Goal: Task Accomplishment & Management: Use online tool/utility

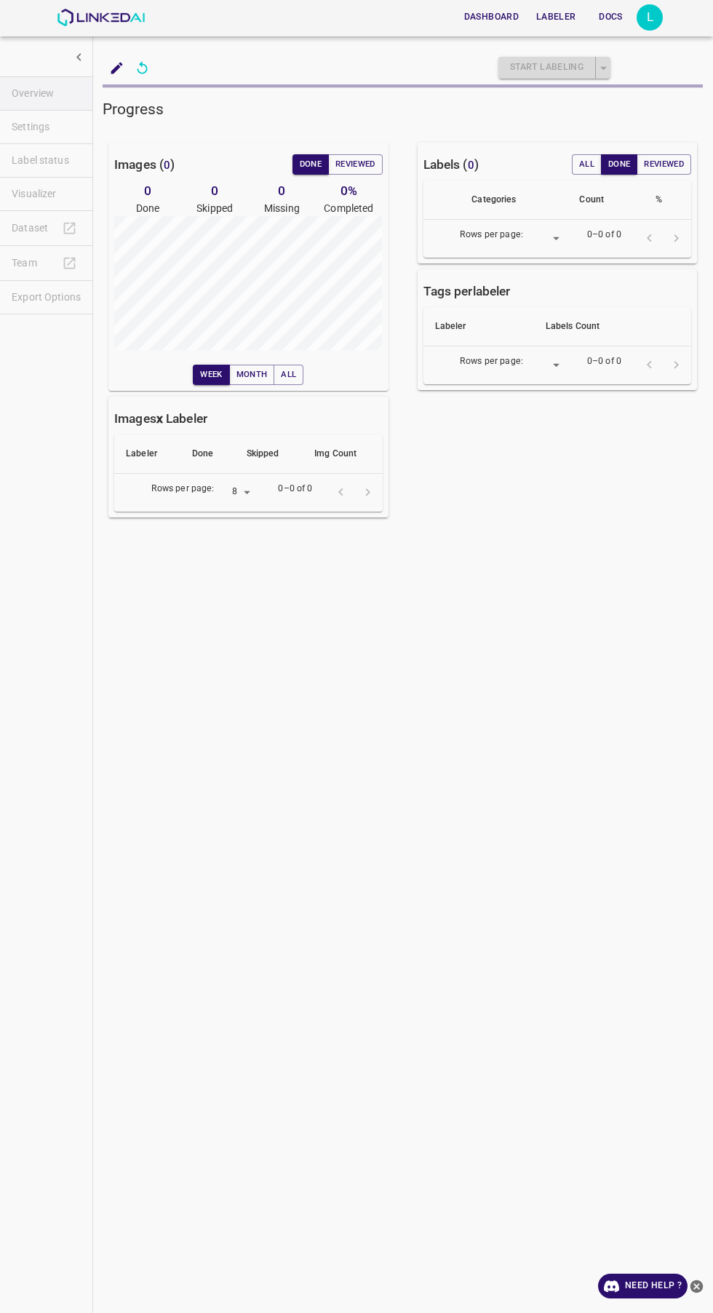
click at [63, 164] on ul "Overview Settings Label status Visualizer Dataset Team Export Options" at bounding box center [46, 196] width 92 height 250
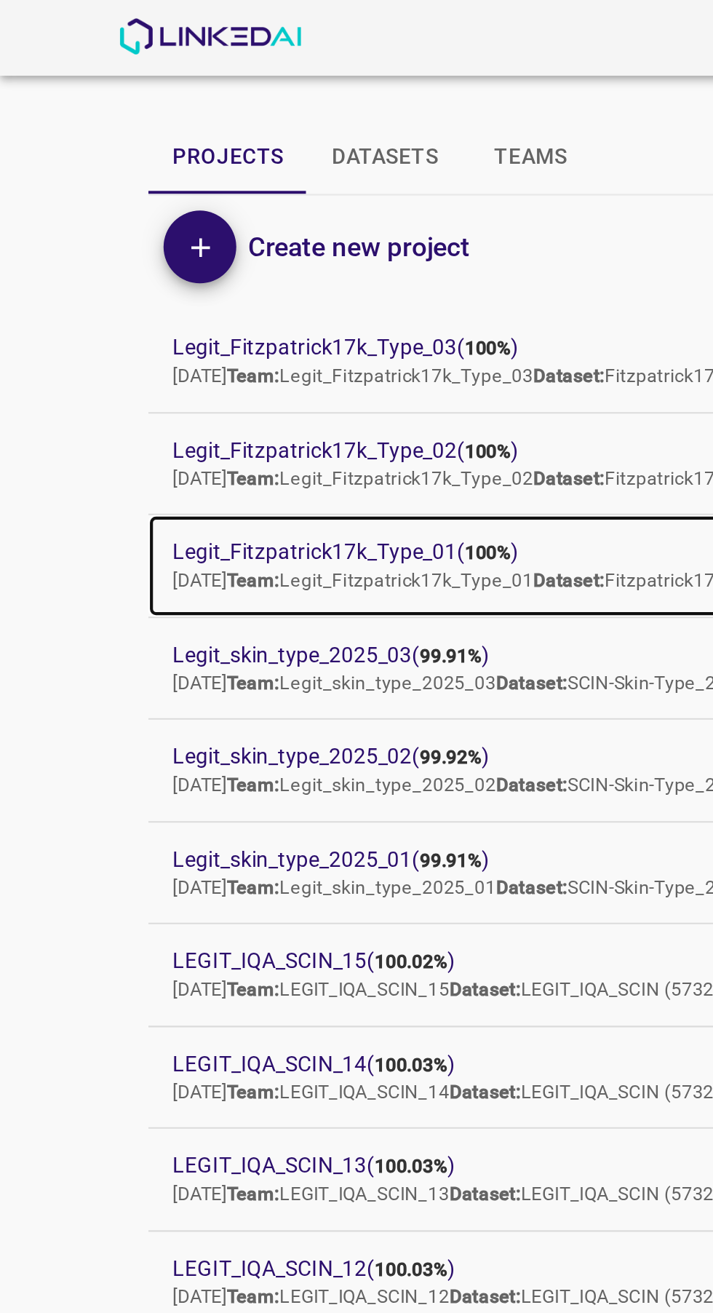
click at [202, 263] on span "Legit_Fitzpatrick17k_Type_01 ( 100% )" at bounding box center [345, 265] width 524 height 15
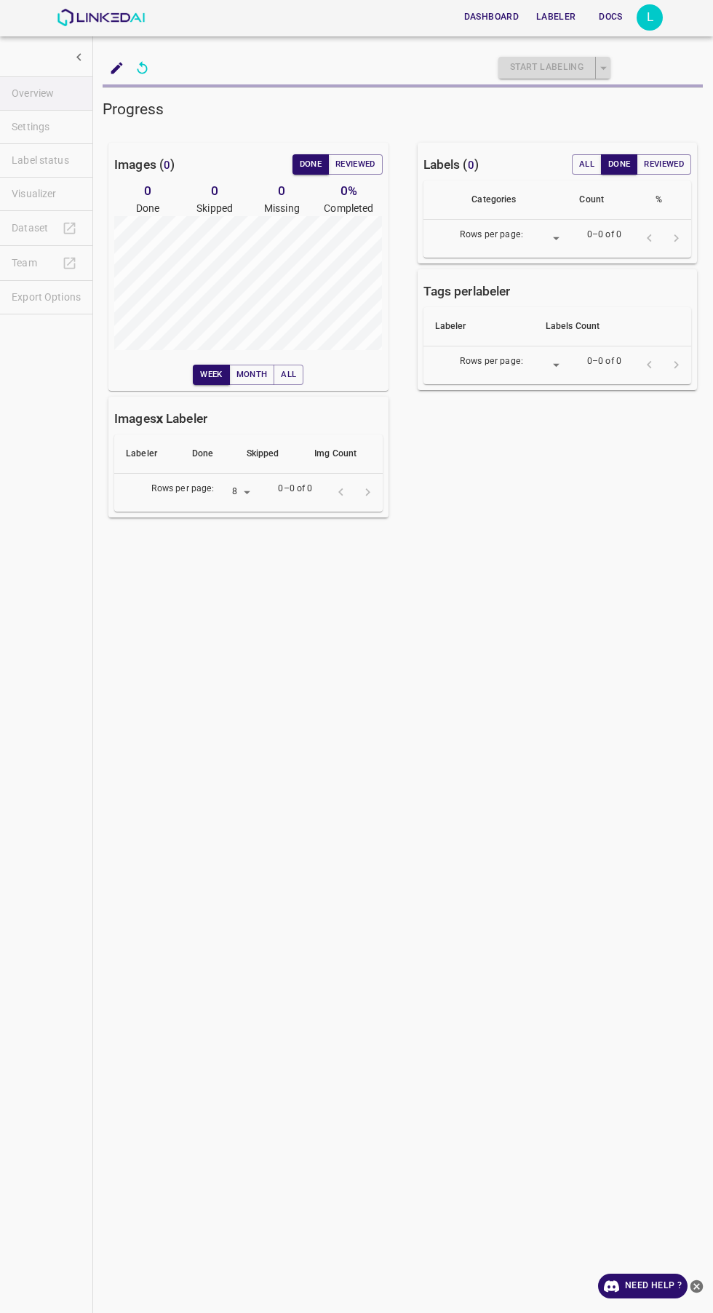
click at [65, 167] on ul "Overview Settings Label status Visualizer Dataset Team Export Options" at bounding box center [46, 196] width 92 height 250
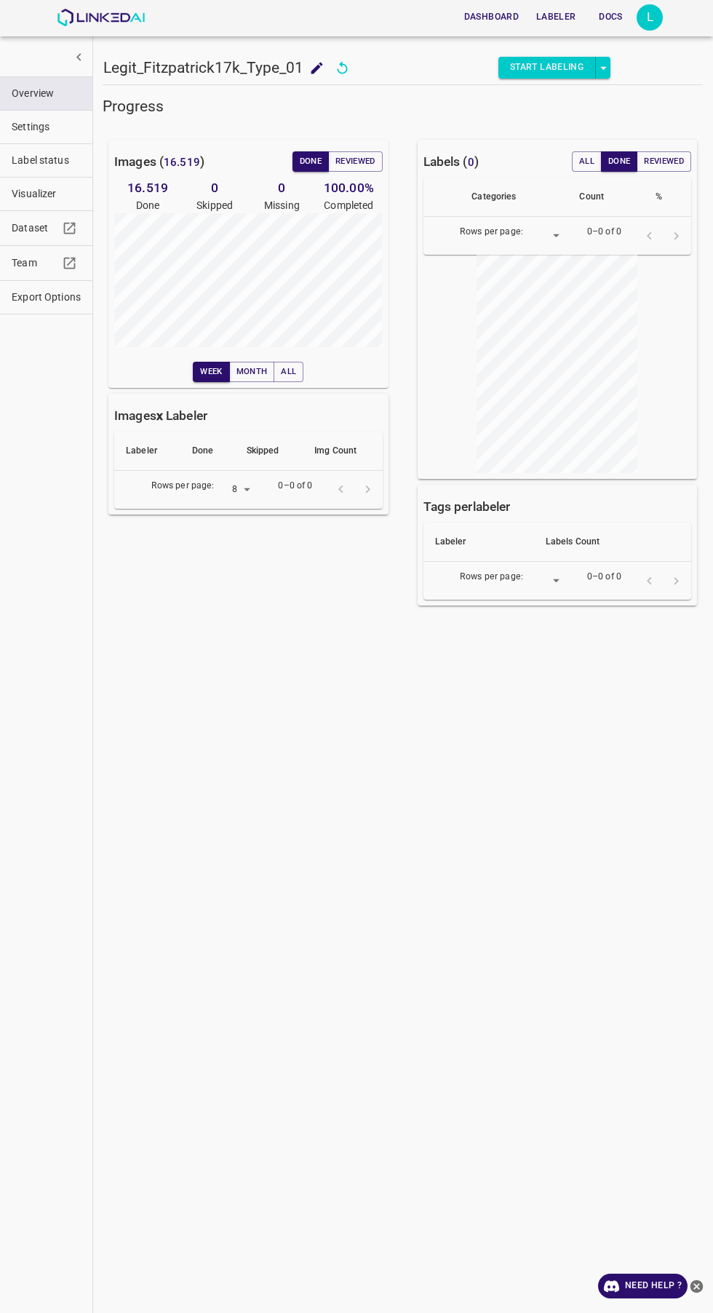
click at [70, 170] on button "Label status" at bounding box center [46, 160] width 92 height 33
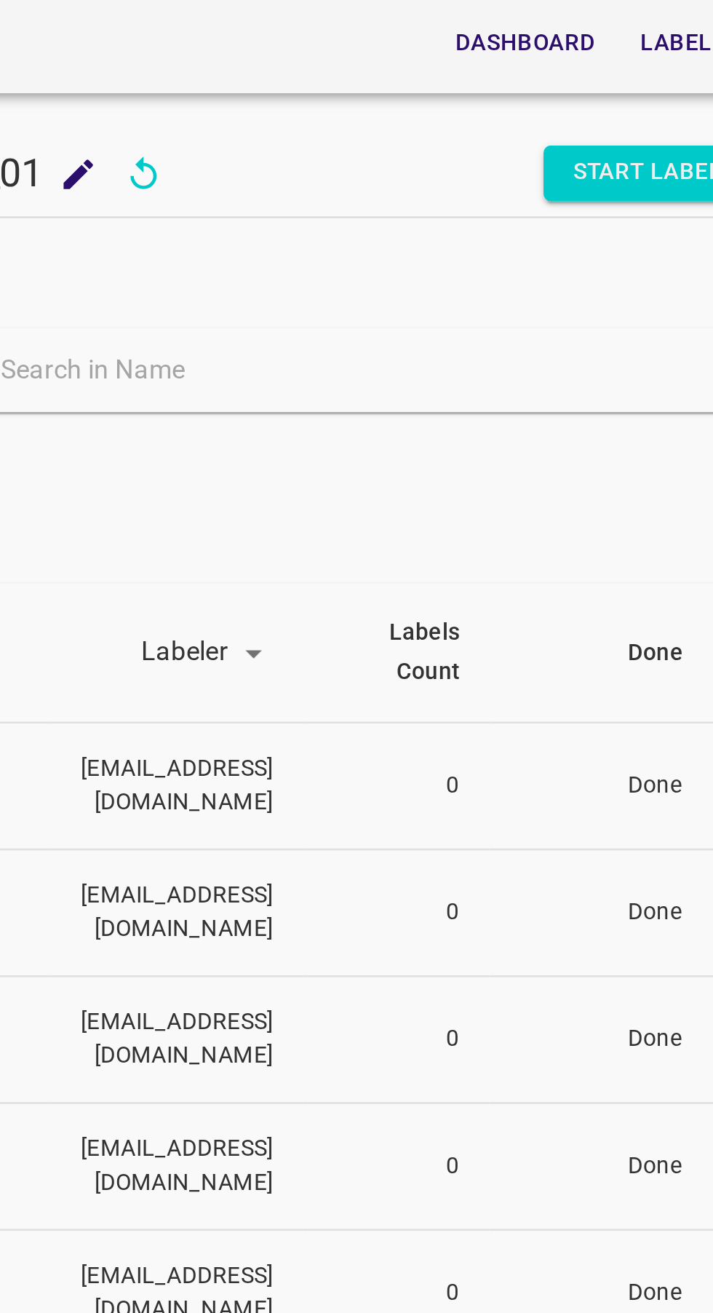
click at [442, 142] on input "text" at bounding box center [430, 144] width 287 height 21
type input "6836"
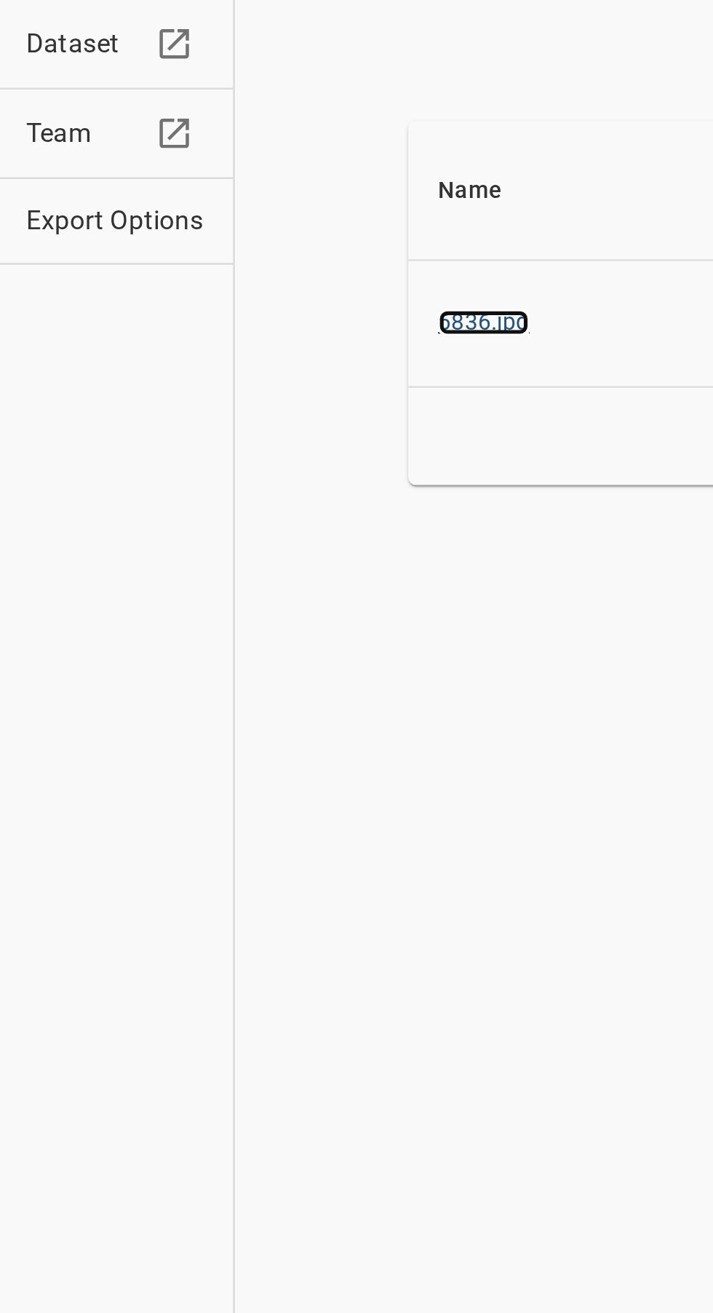
click at [197, 339] on link "6836.jpg" at bounding box center [190, 337] width 36 height 10
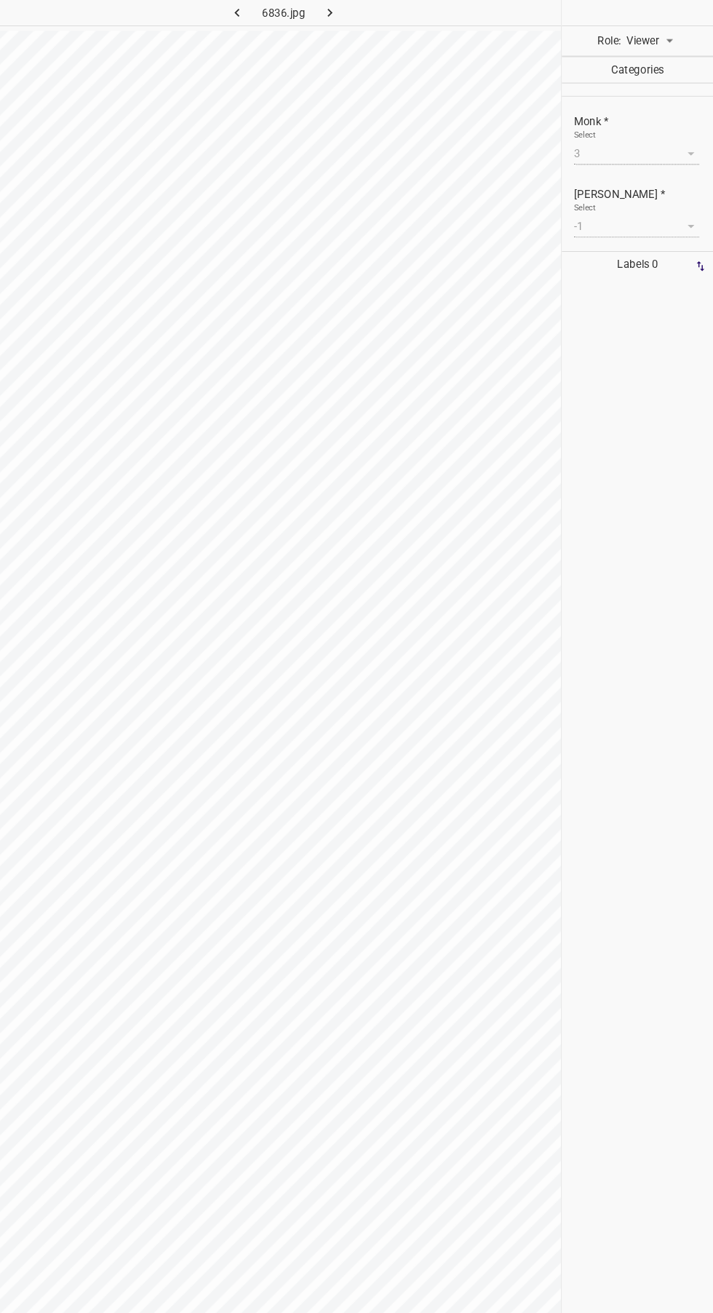
click at [674, 38] on body "4.3.7 6836.jpg Role: Viewer viewer Categories Monk * Select 3 3 Fitzpatrick * S…" at bounding box center [356, 656] width 713 height 1313
click at [684, 94] on li "Labeler" at bounding box center [653, 94] width 65 height 24
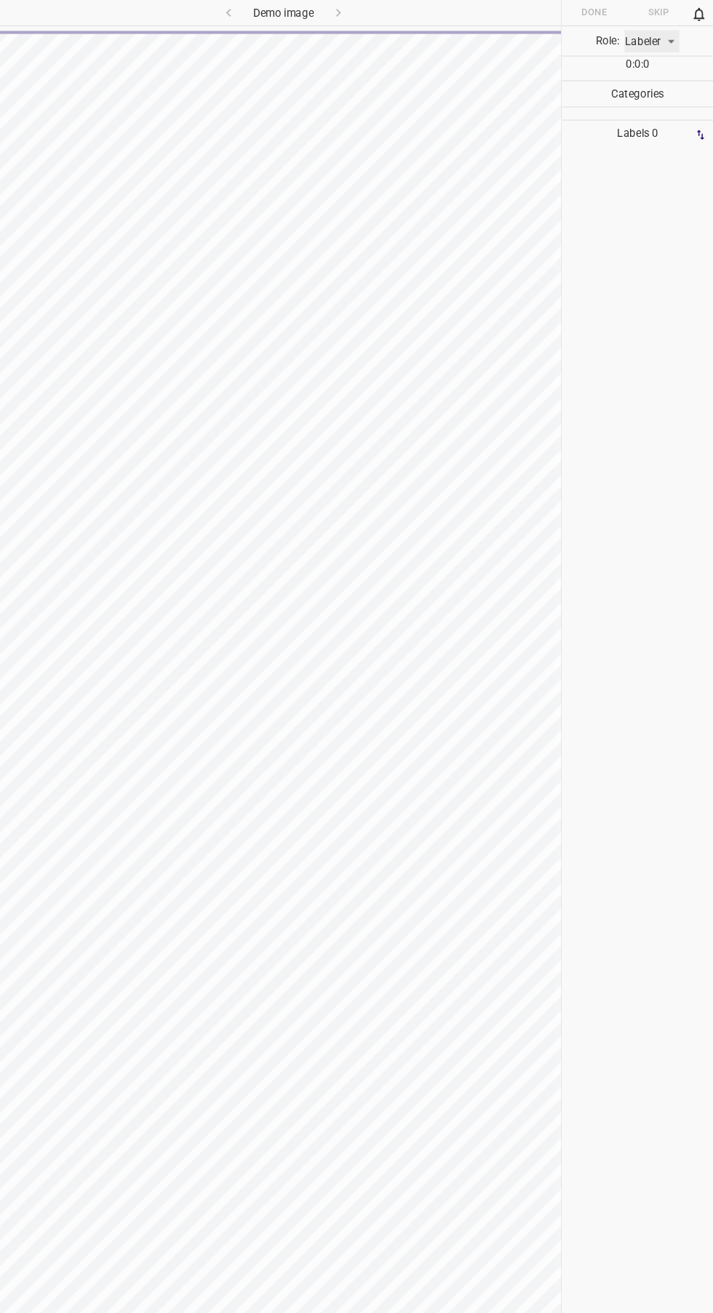
type input "labeler"
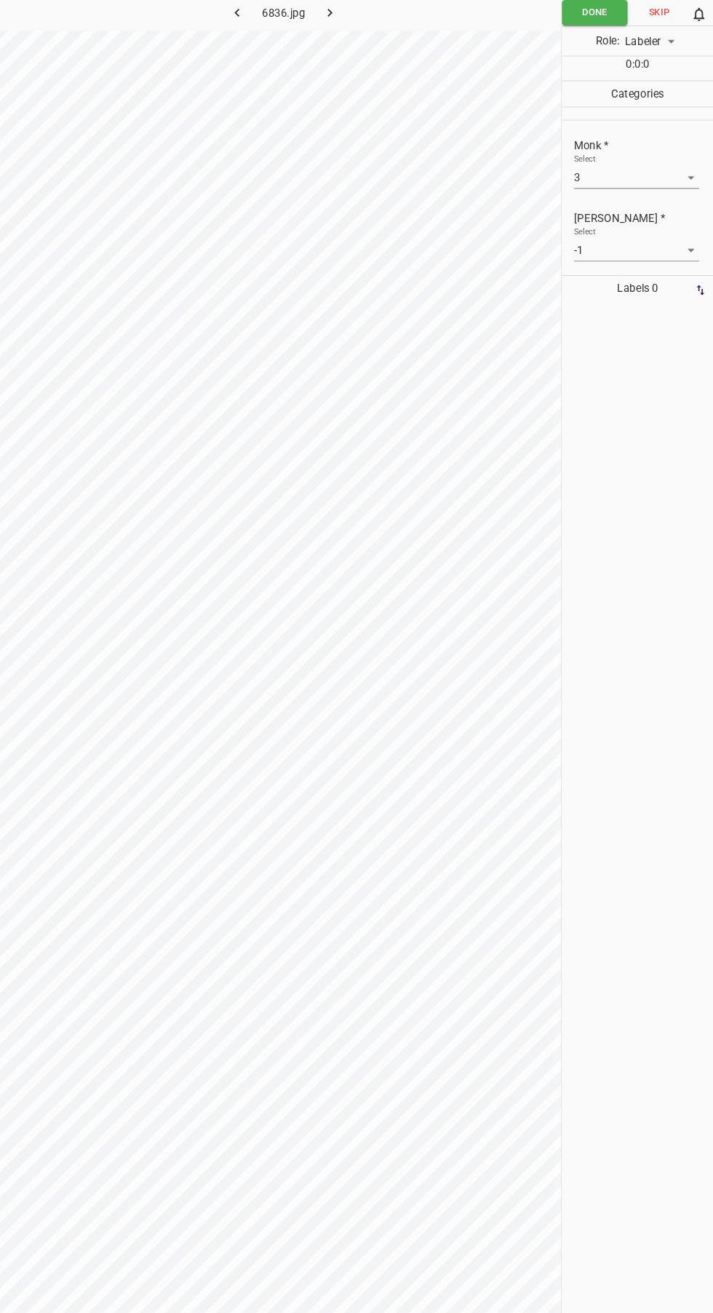
click at [673, 165] on body "4.3.7 6836.jpg Done Skip 0 Role: Labeler labeler 0 : 0 : 0 Categories Monk * Se…" at bounding box center [356, 656] width 713 height 1313
click at [653, 258] on li "4" at bounding box center [641, 267] width 118 height 24
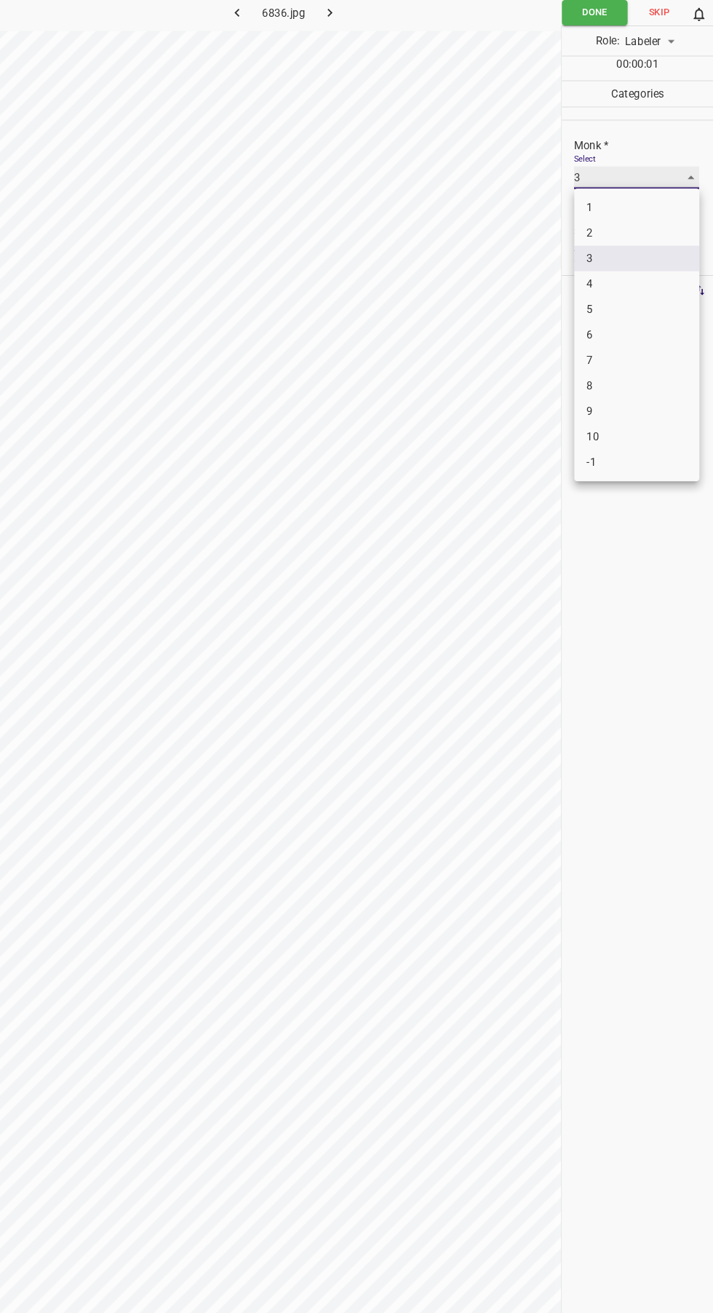
type input "4"
click at [673, 229] on body "4.3.7 6836.jpg Done Skip 0 Role: Labeler labeler 00 : 00 : 02 Categories Monk *…" at bounding box center [356, 656] width 713 height 1313
click at [637, 291] on li "2" at bounding box center [641, 288] width 118 height 24
type input "2"
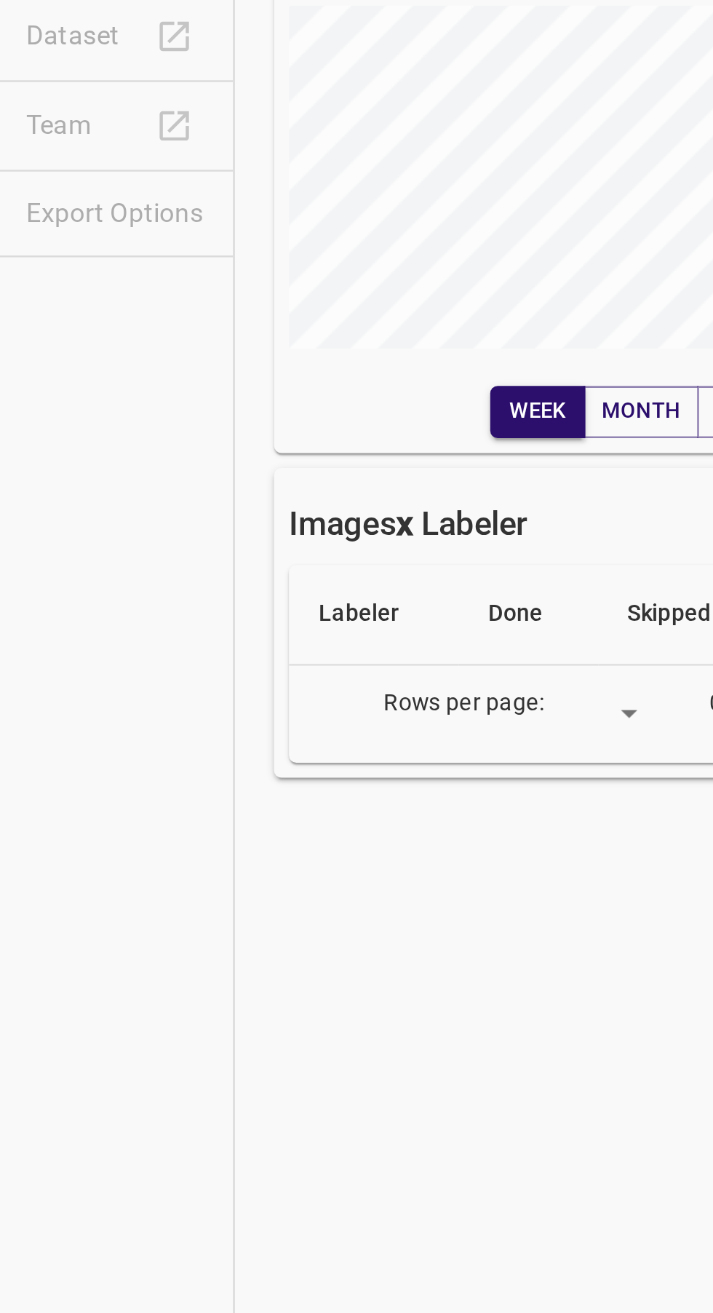
type input "8"
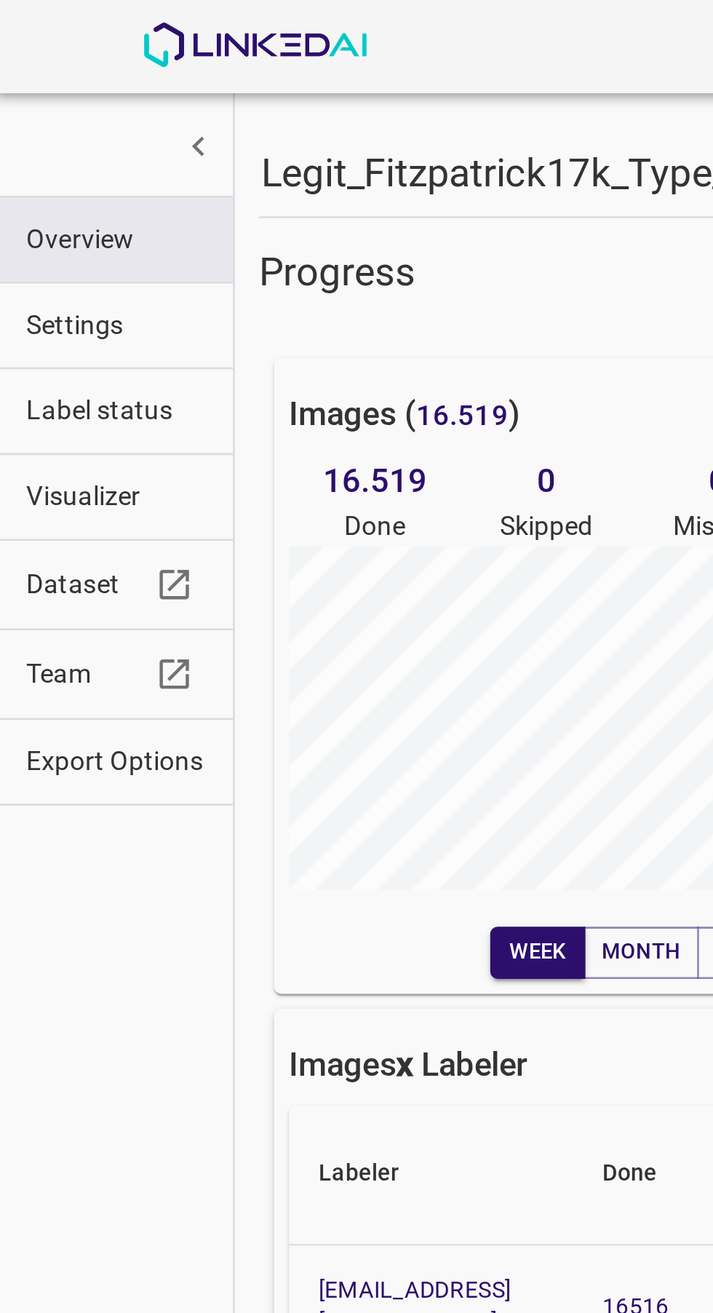
click at [65, 156] on span "Label status" at bounding box center [46, 160] width 69 height 15
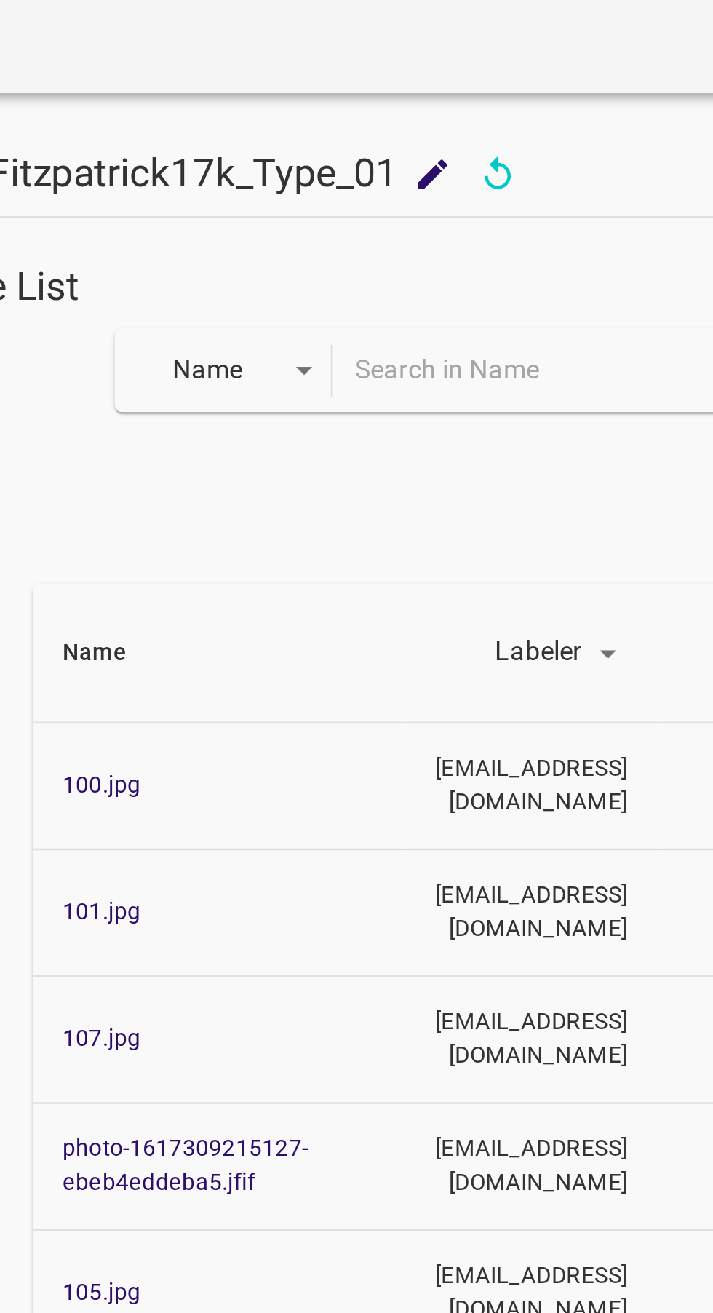
click at [341, 143] on input "text" at bounding box center [430, 144] width 287 height 21
type input "Kerato"
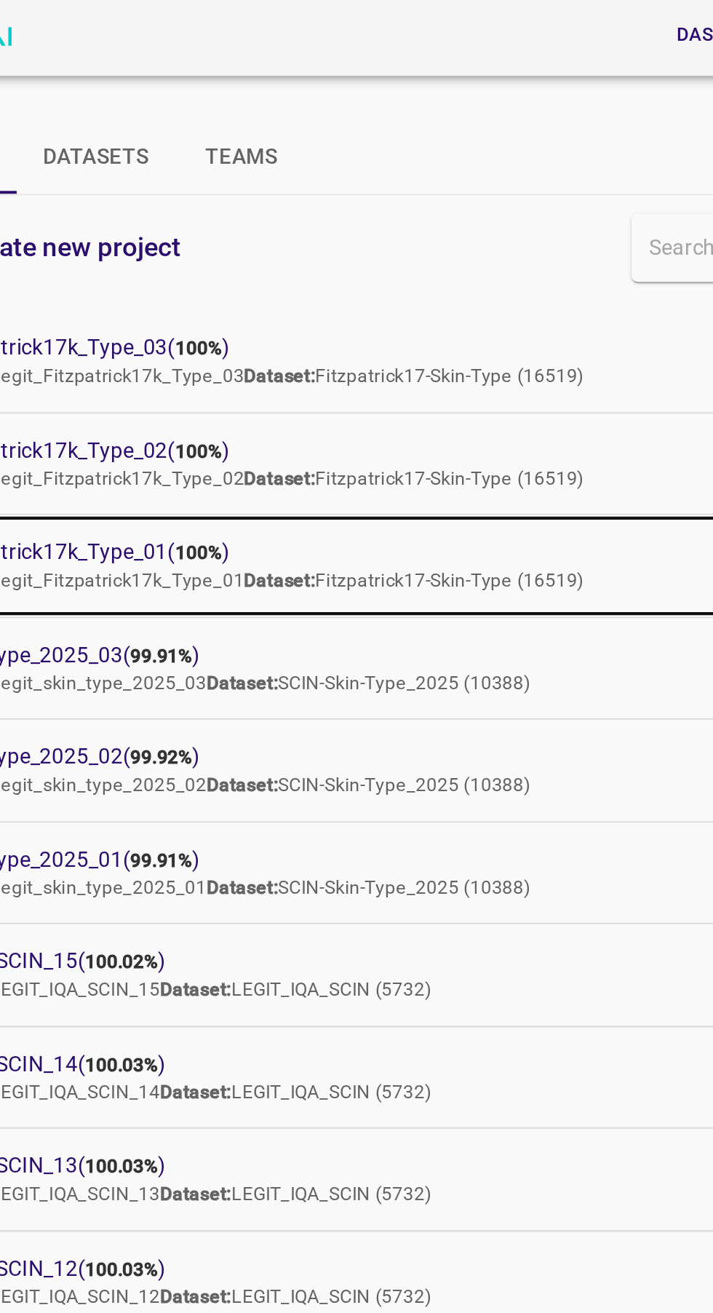
click at [212, 261] on span "Legit_Fitzpatrick17k_Type_01 ( 100% )" at bounding box center [345, 265] width 524 height 15
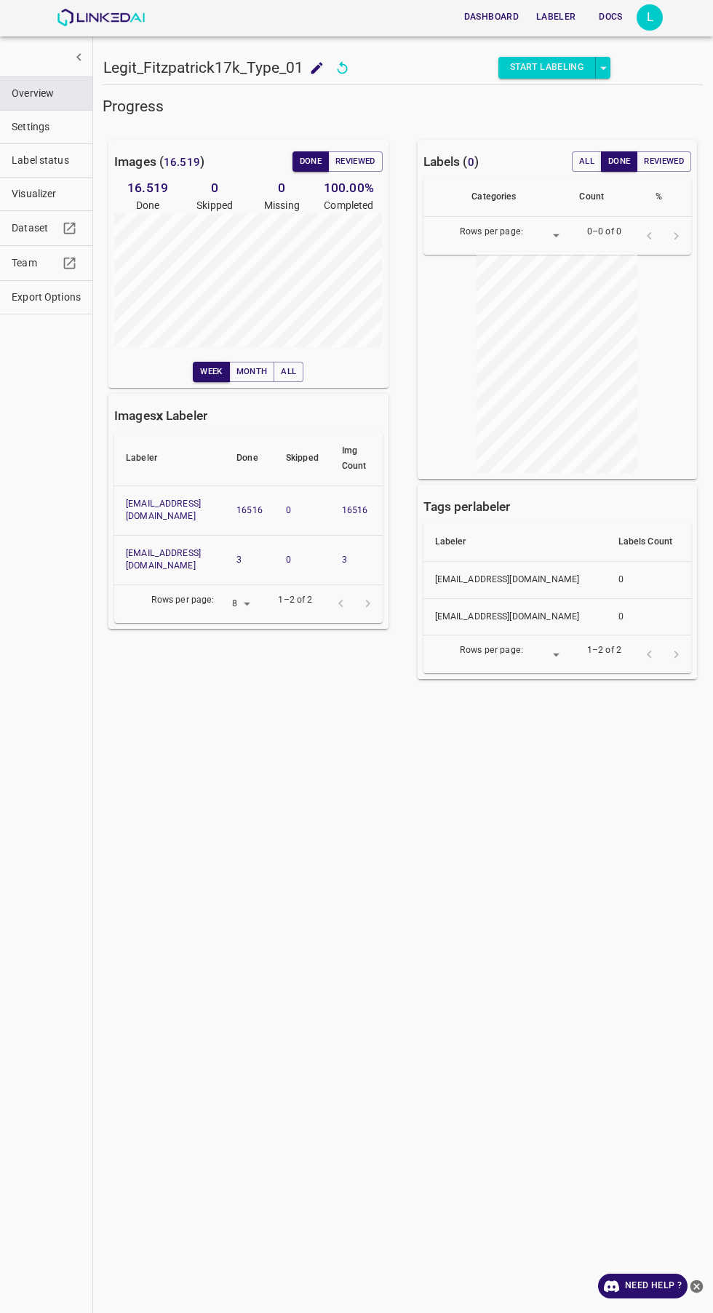
click at [63, 160] on span "Label status" at bounding box center [46, 160] width 69 height 15
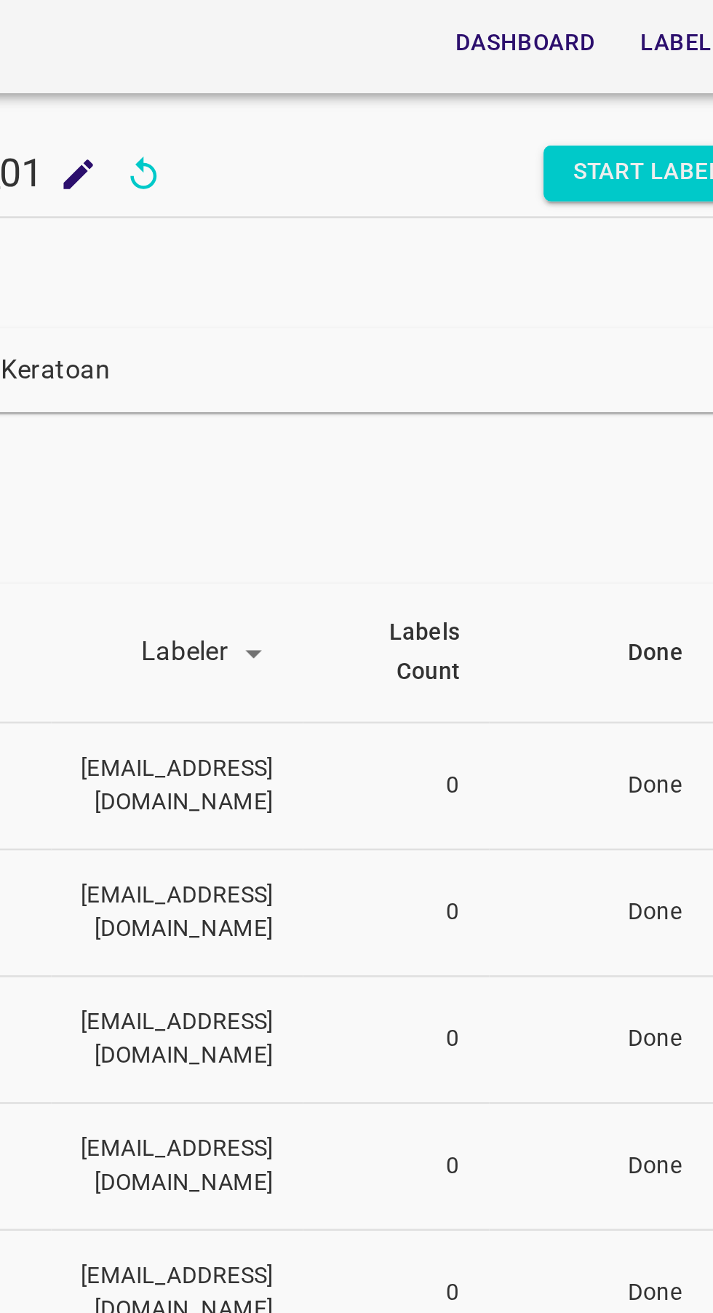
click at [458, 149] on input "Keratoan" at bounding box center [430, 144] width 287 height 21
click at [431, 148] on input "Keratoacan" at bounding box center [430, 144] width 287 height 21
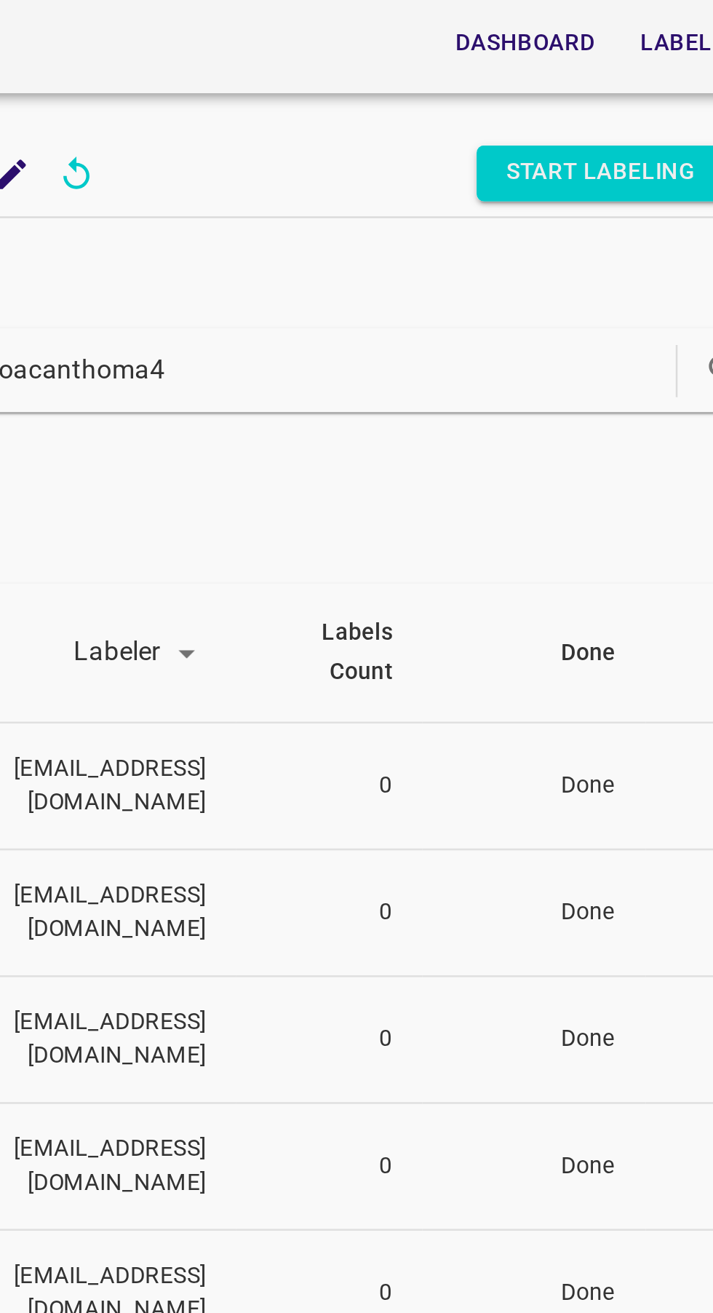
type input "Keratoacanthoma4"
click at [563, 140] on icon "search" at bounding box center [568, 144] width 11 height 11
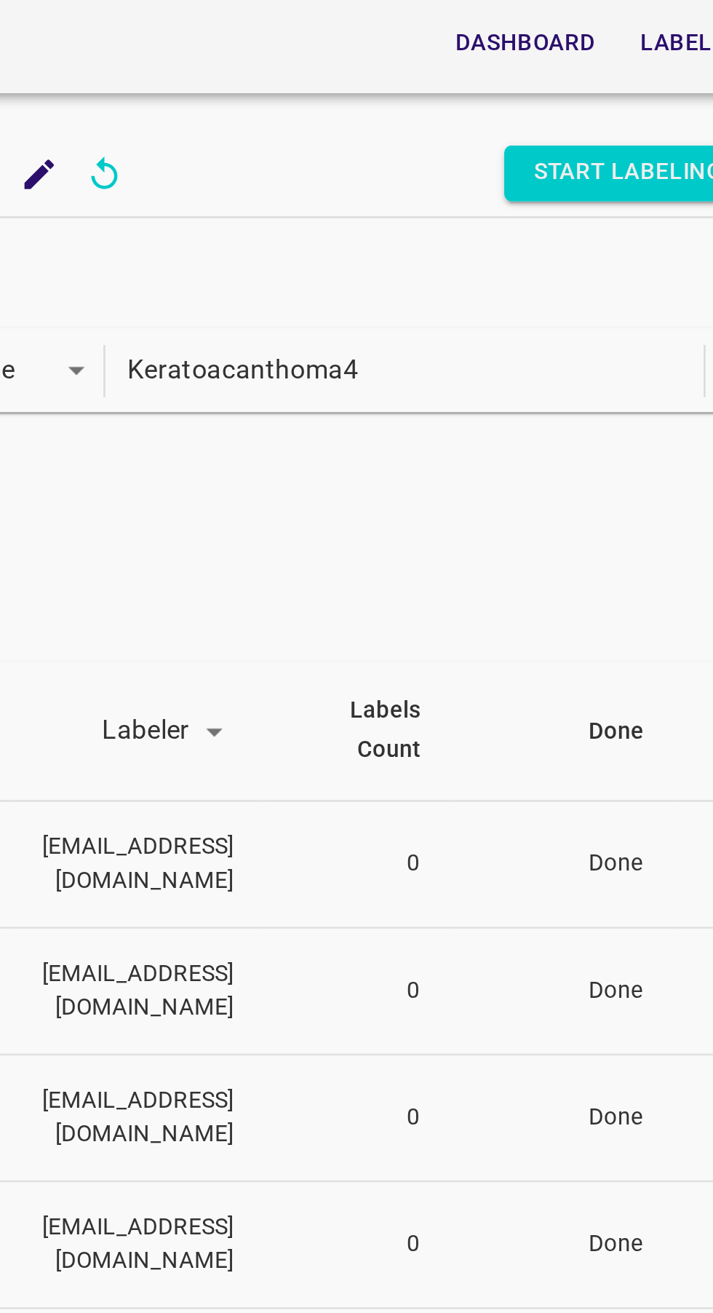
scroll to position [0, 0]
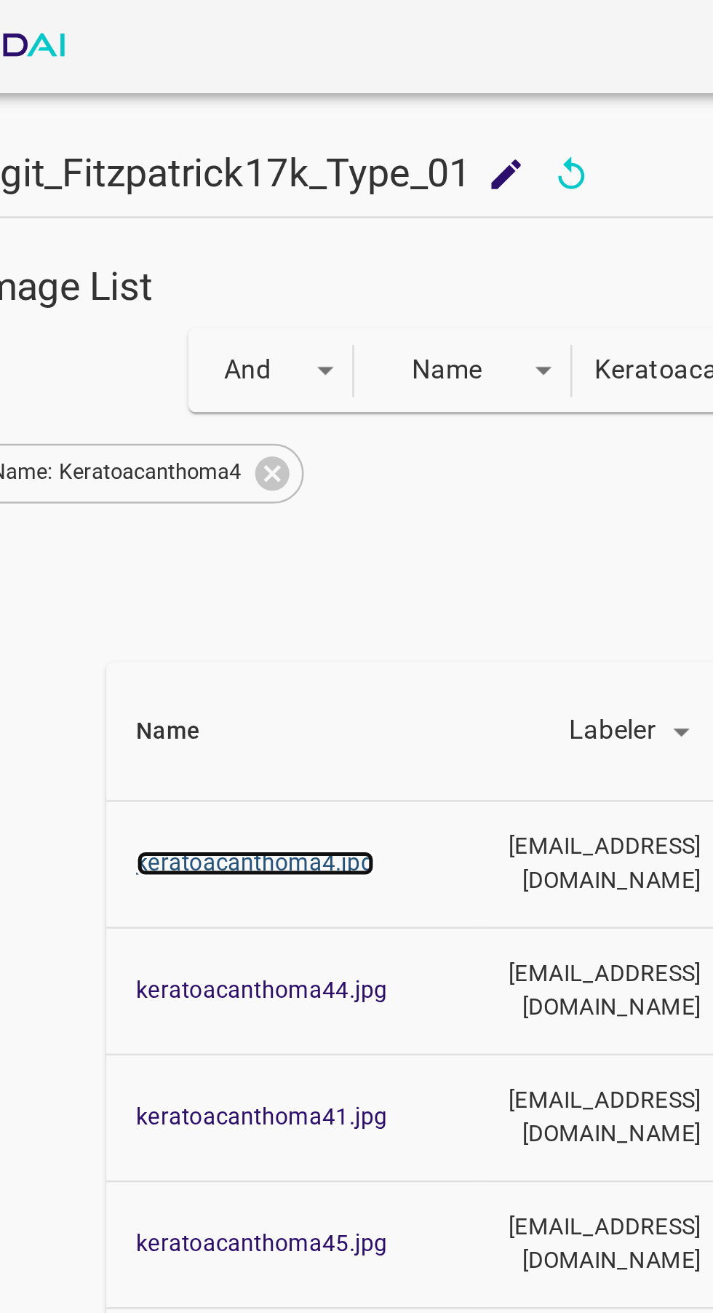
click at [234, 338] on link "keratoacanthoma4.jpg" at bounding box center [218, 337] width 93 height 10
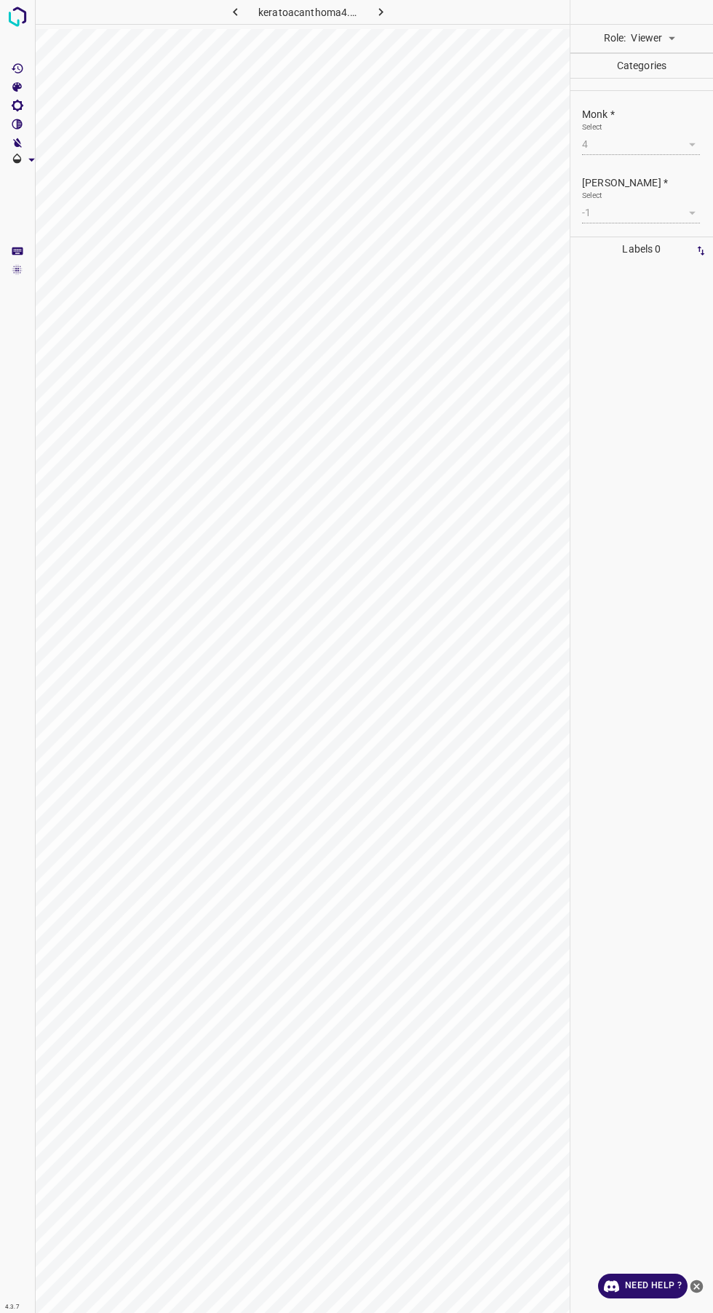
click at [673, 38] on body "4.3.7 keratoacanthoma4.jpg Role: Viewer viewer Categories Monk * Select 4 4 Fit…" at bounding box center [356, 656] width 713 height 1313
click at [675, 103] on li "Labeler" at bounding box center [653, 94] width 65 height 24
type input "labeler"
click at [672, 172] on body "4.3.7 keratoacanthoma4.jpg Done Skip 0 Role: Labeler labeler 0 : 0 : 0 Categori…" at bounding box center [356, 656] width 713 height 1313
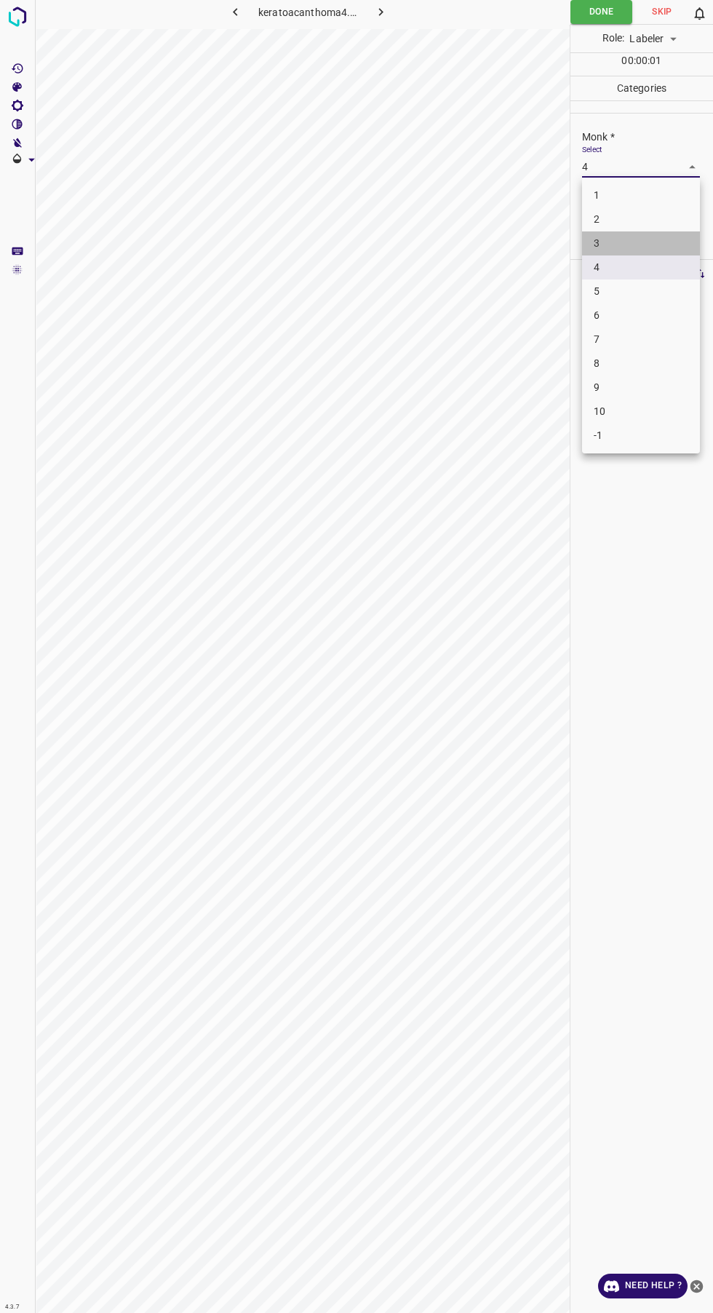
click at [645, 239] on li "3" at bounding box center [641, 243] width 118 height 24
type input "3"
click at [658, 234] on body "4.3.7 keratoacanthoma4.jpg Done Skip 0 Role: Labeler labeler 00 : 00 : 02 Categ…" at bounding box center [356, 656] width 713 height 1313
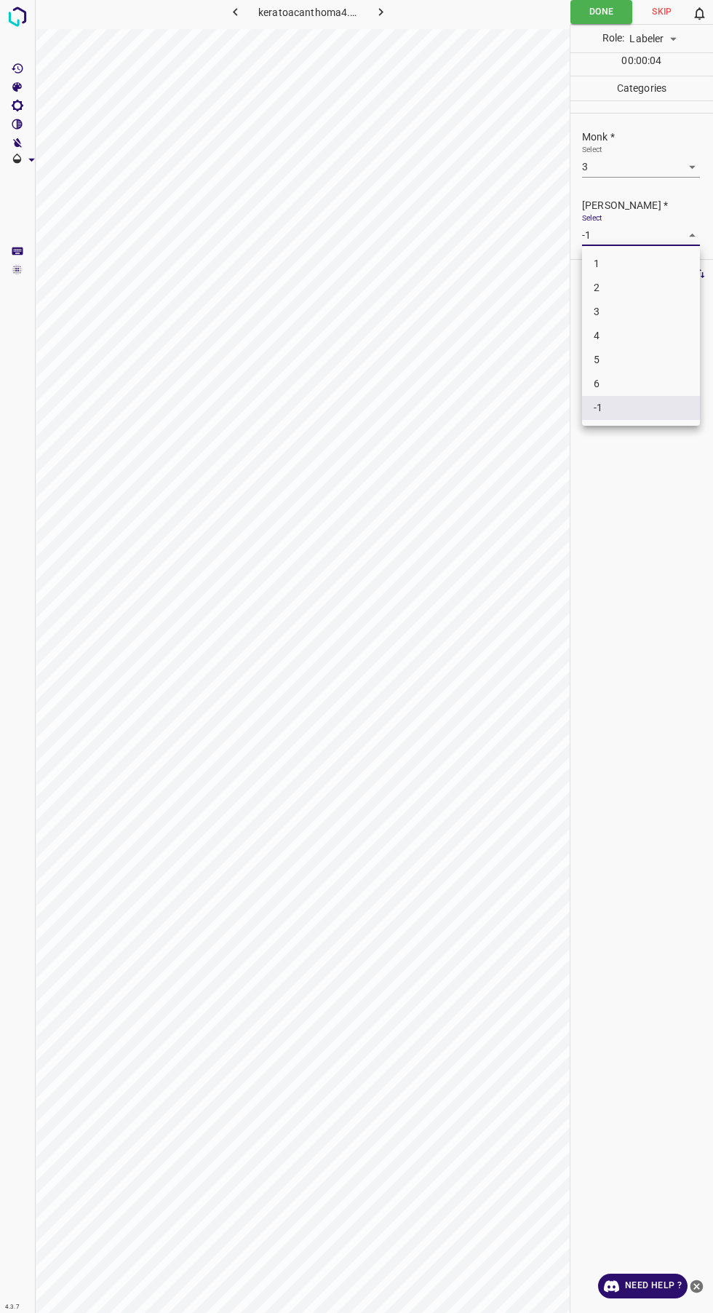
click at [640, 291] on li "2" at bounding box center [641, 288] width 118 height 24
type input "2"
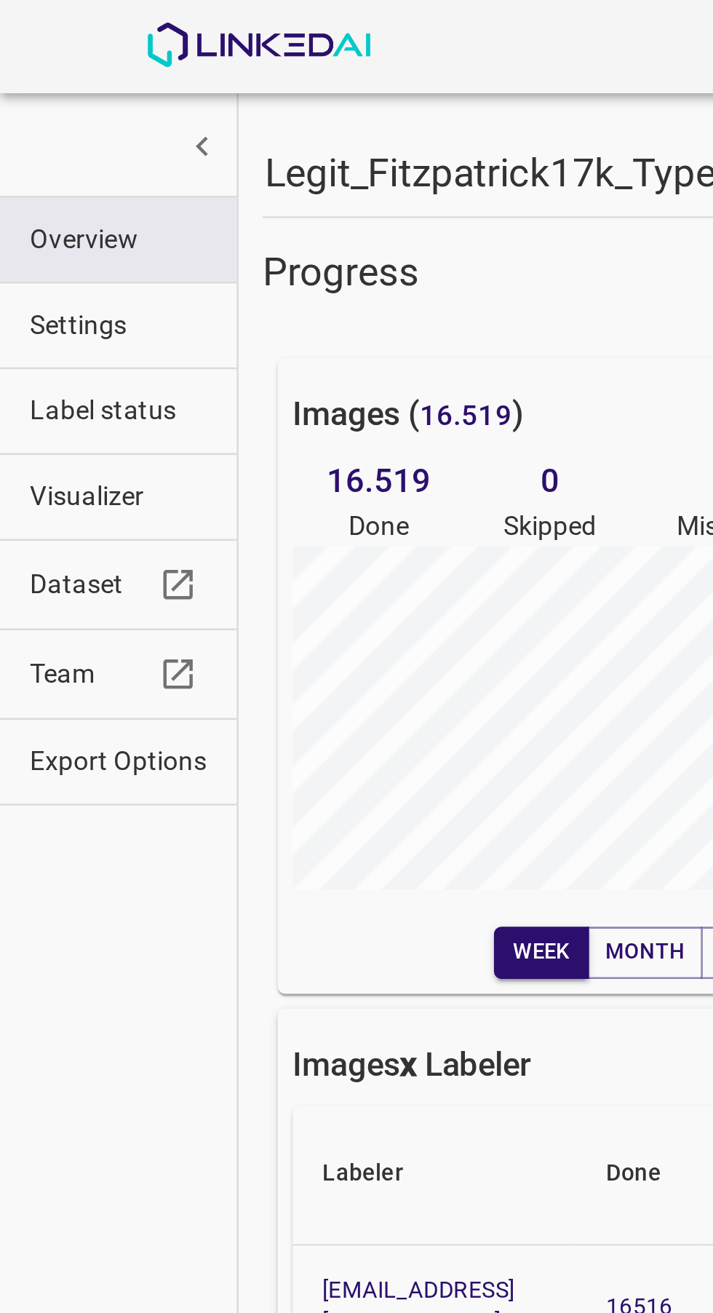
click at [75, 156] on span "Label status" at bounding box center [46, 160] width 69 height 15
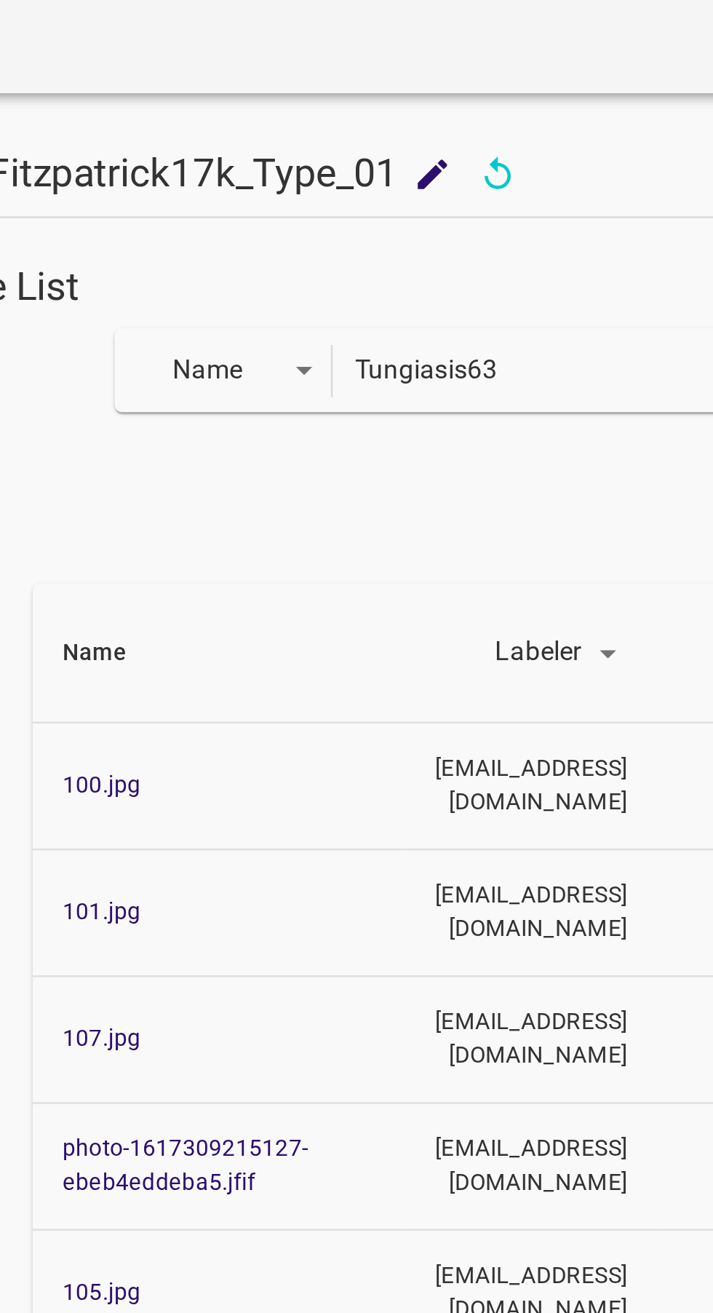
type input "Tungiasis63"
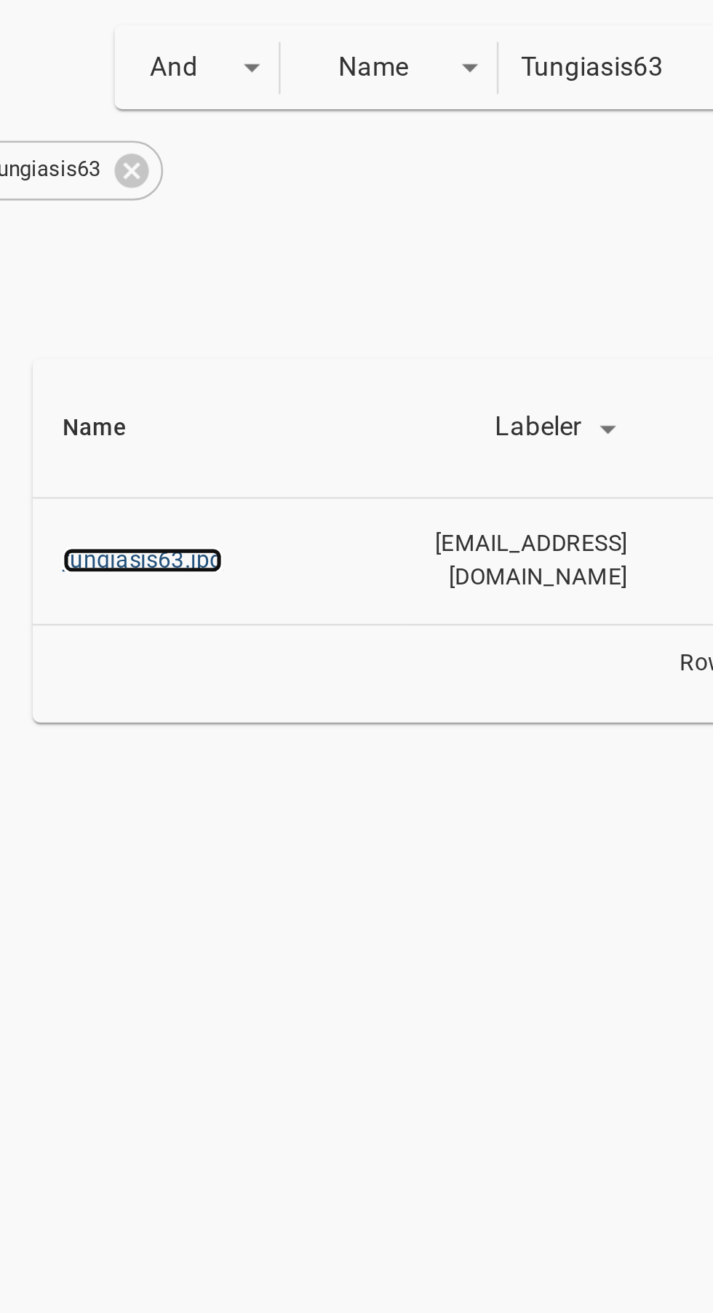
click at [214, 338] on link "tungiasis63.jpg" at bounding box center [203, 337] width 63 height 10
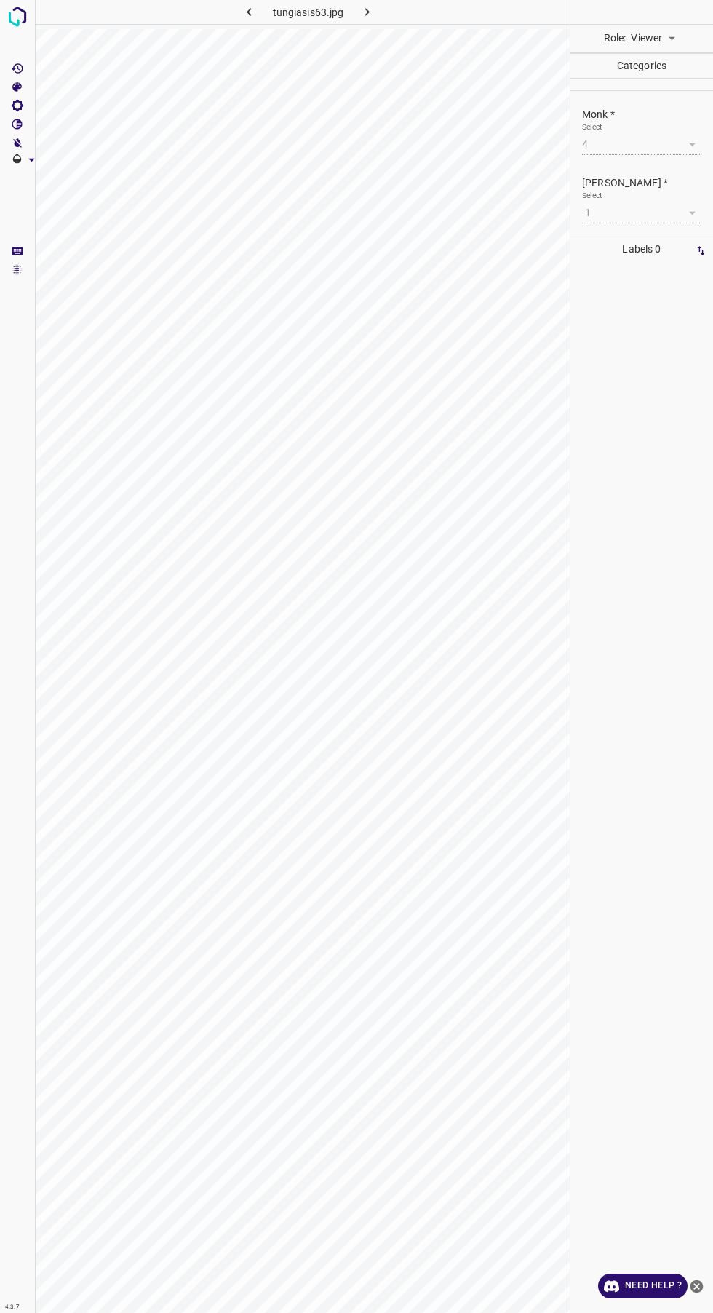
click at [677, 41] on body "4.3.7 tungiasis63.jpg Role: Viewer viewer Categories Monk * Select 4 4 Fitzpatr…" at bounding box center [356, 656] width 713 height 1313
click at [669, 96] on li "Labeler" at bounding box center [653, 94] width 65 height 24
type input "labeler"
click at [669, 170] on body "4.3.7 tungiasis63.jpg Done Skip 0 Role: Labeler labeler 0 : 0 : 0 Categories Mo…" at bounding box center [356, 656] width 713 height 1313
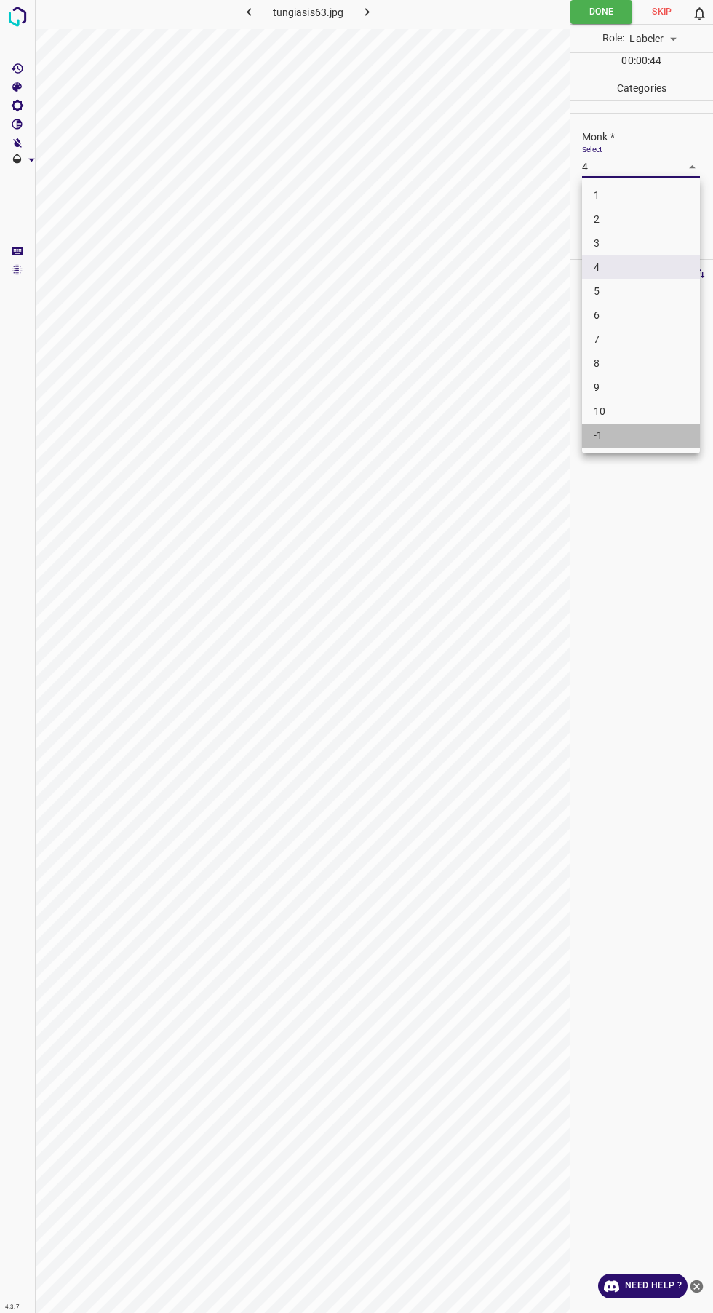
click at [648, 442] on li "-1" at bounding box center [641, 435] width 118 height 24
type input "-1"
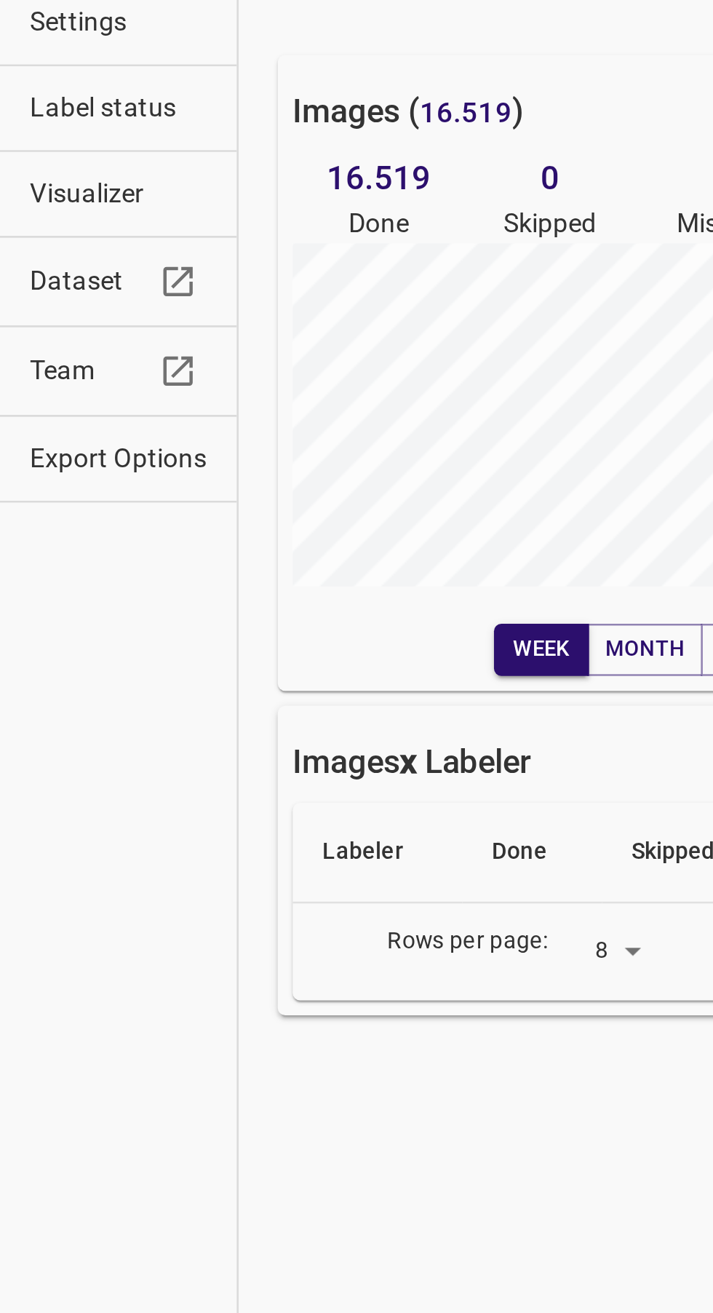
click at [68, 301] on span "Export Options" at bounding box center [46, 297] width 69 height 15
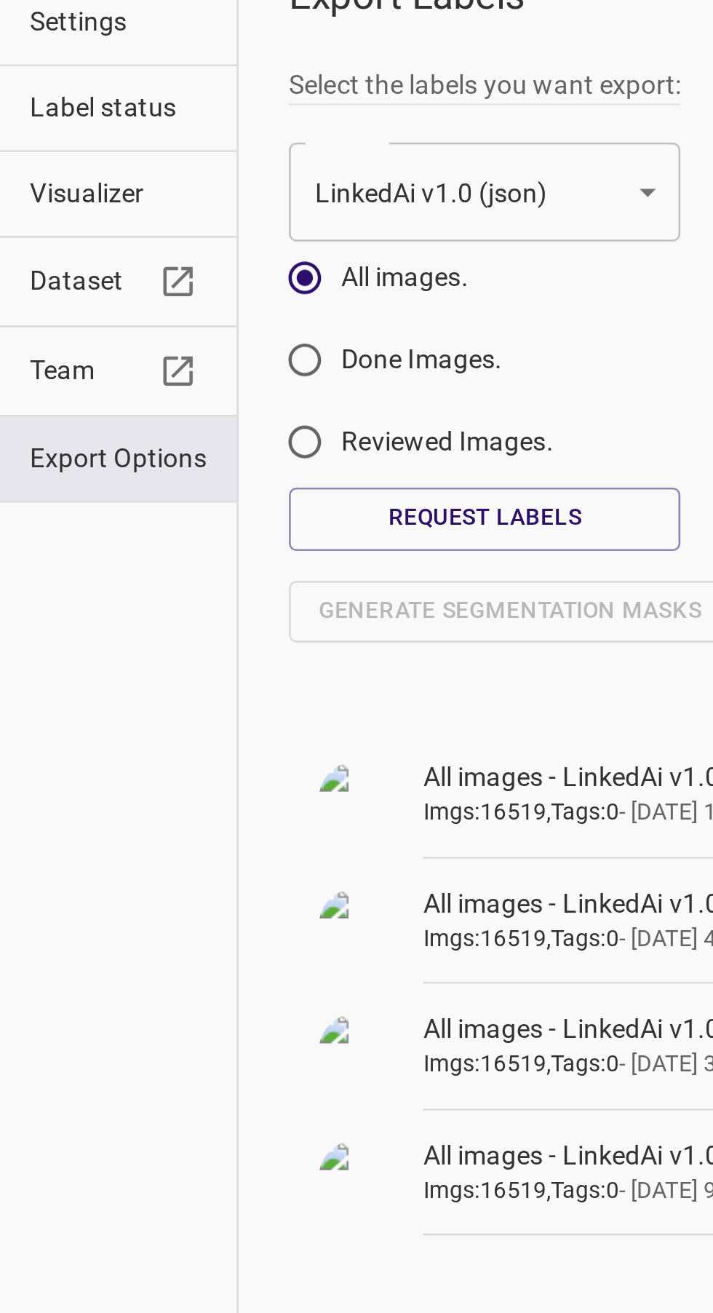
click at [76, 295] on span "Export Options" at bounding box center [46, 297] width 69 height 15
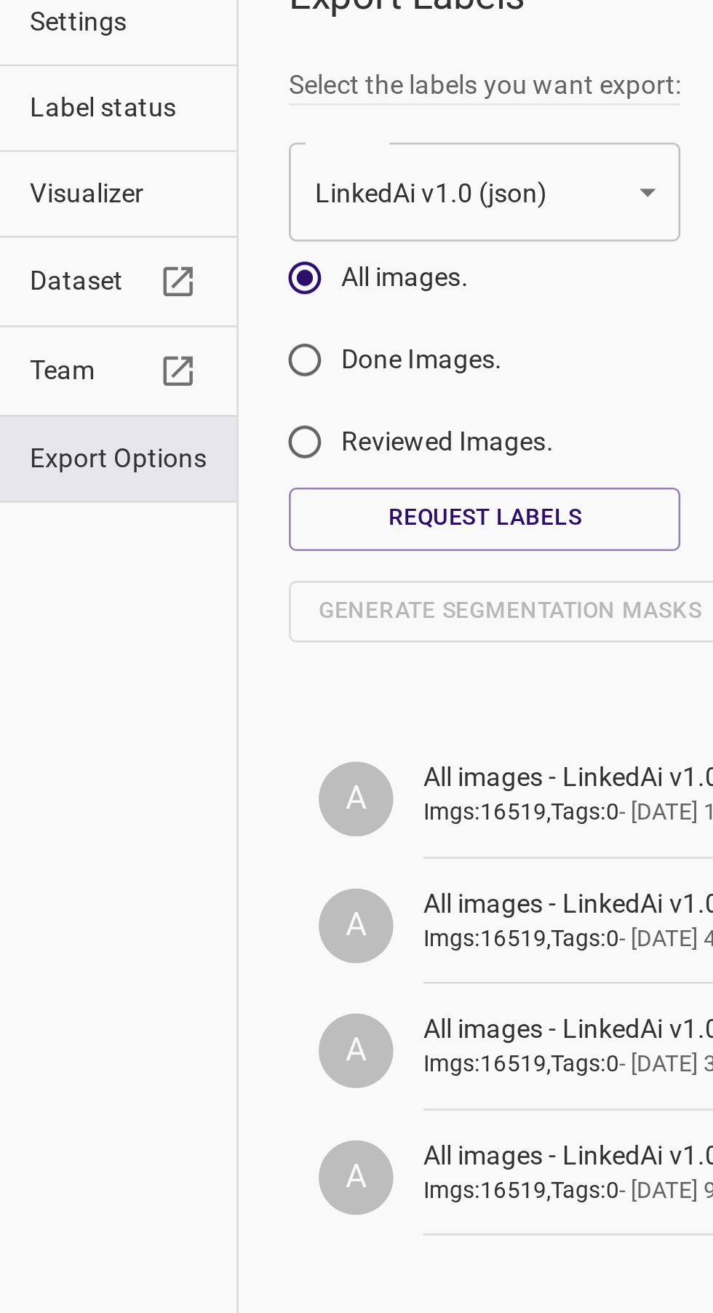
click at [193, 320] on button "Request Labels" at bounding box center [189, 321] width 153 height 24
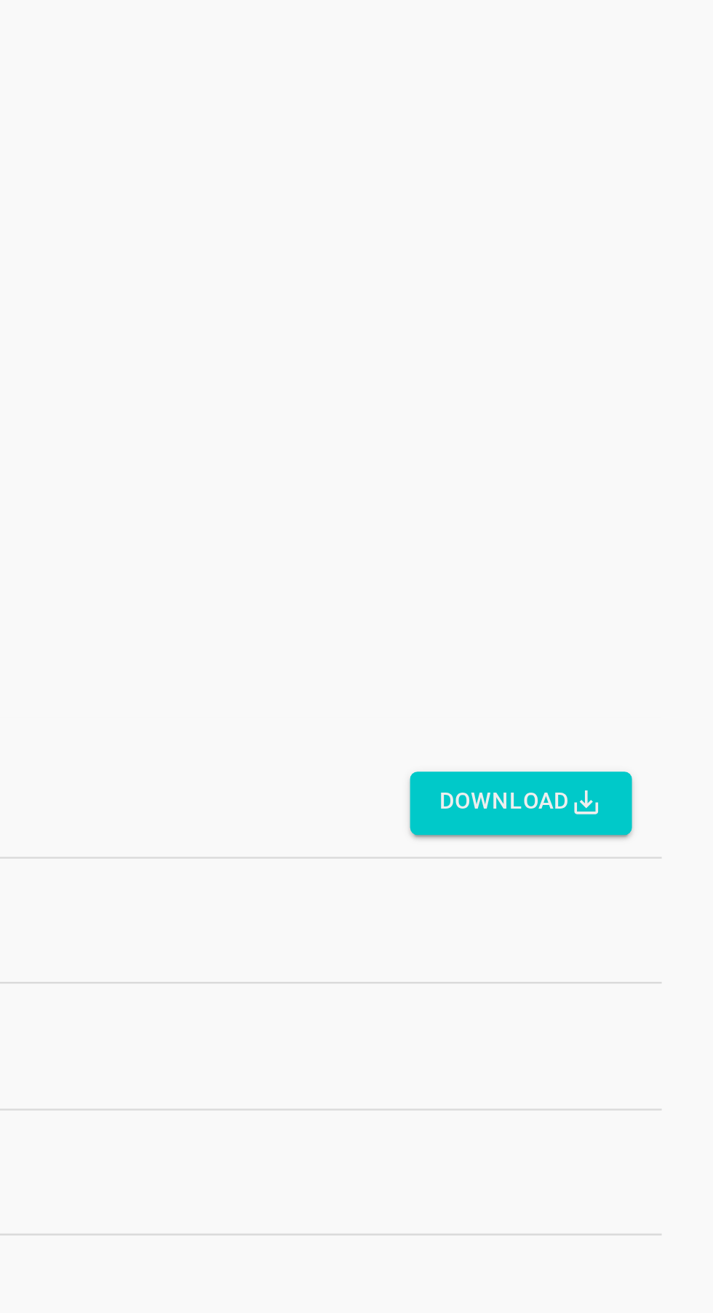
click at [637, 444] on button "Download" at bounding box center [637, 432] width 87 height 24
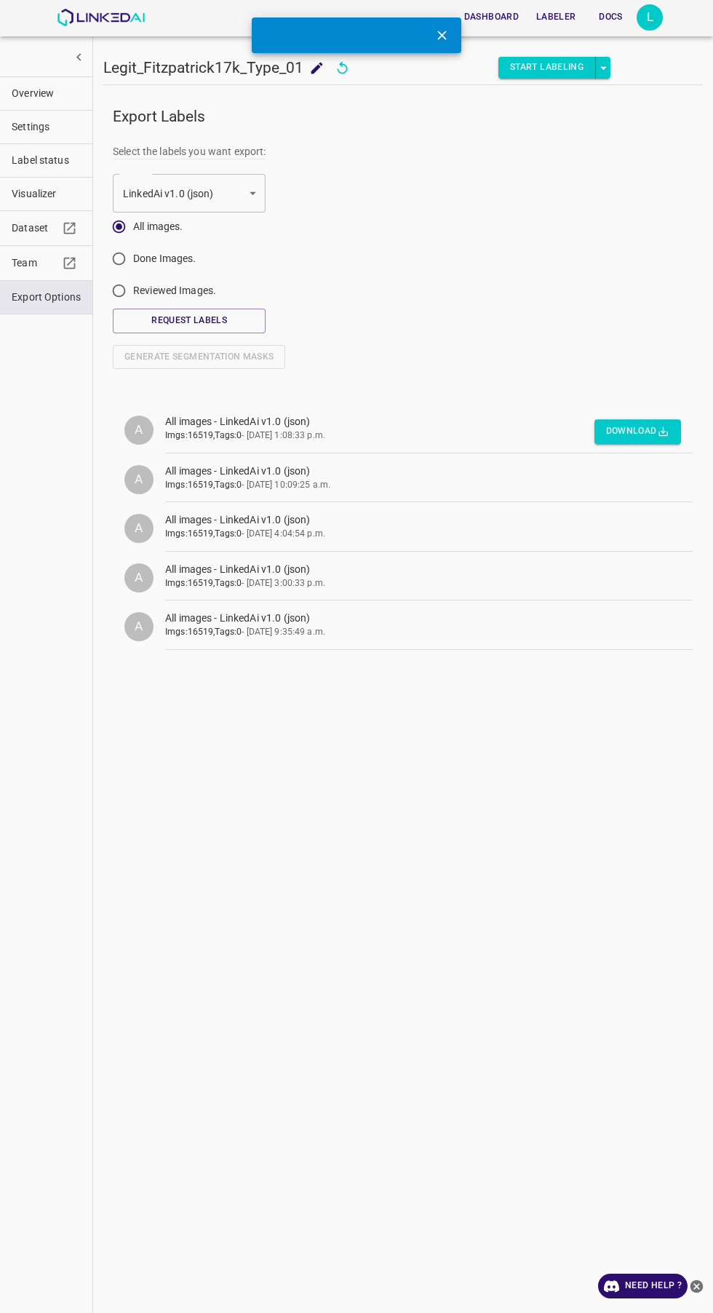
click at [650, 17] on div "L" at bounding box center [650, 17] width 26 height 26
click at [640, 143] on li "Logout" at bounding box center [604, 135] width 115 height 24
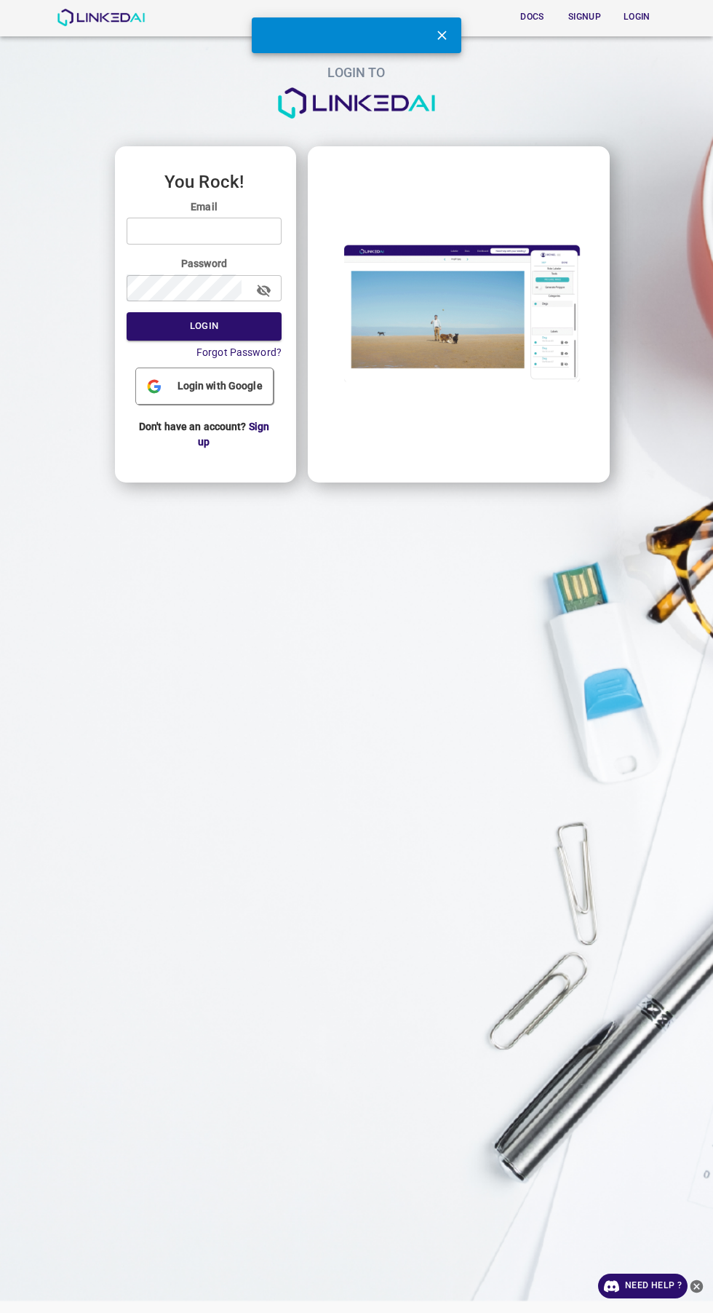
click at [260, 231] on input "email" at bounding box center [204, 231] width 155 height 27
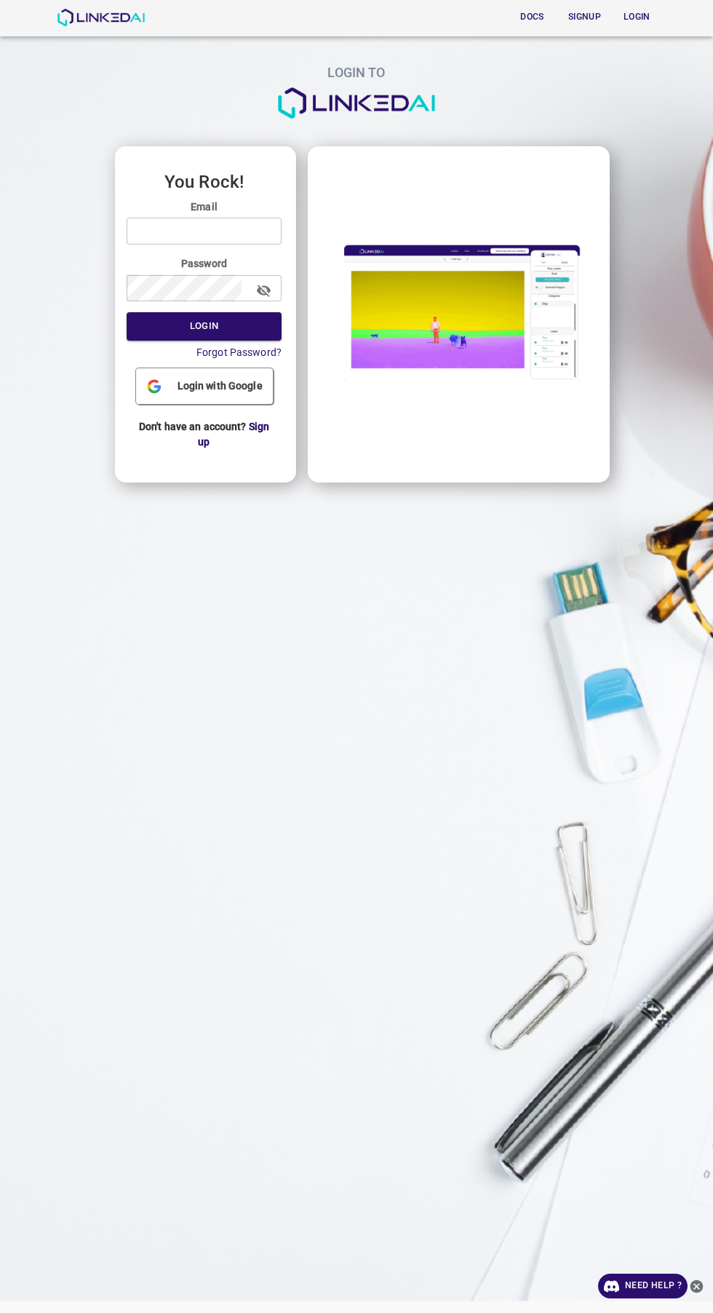
type input "admin@linkedai.co"
click at [127, 312] on button "Login" at bounding box center [204, 326] width 155 height 28
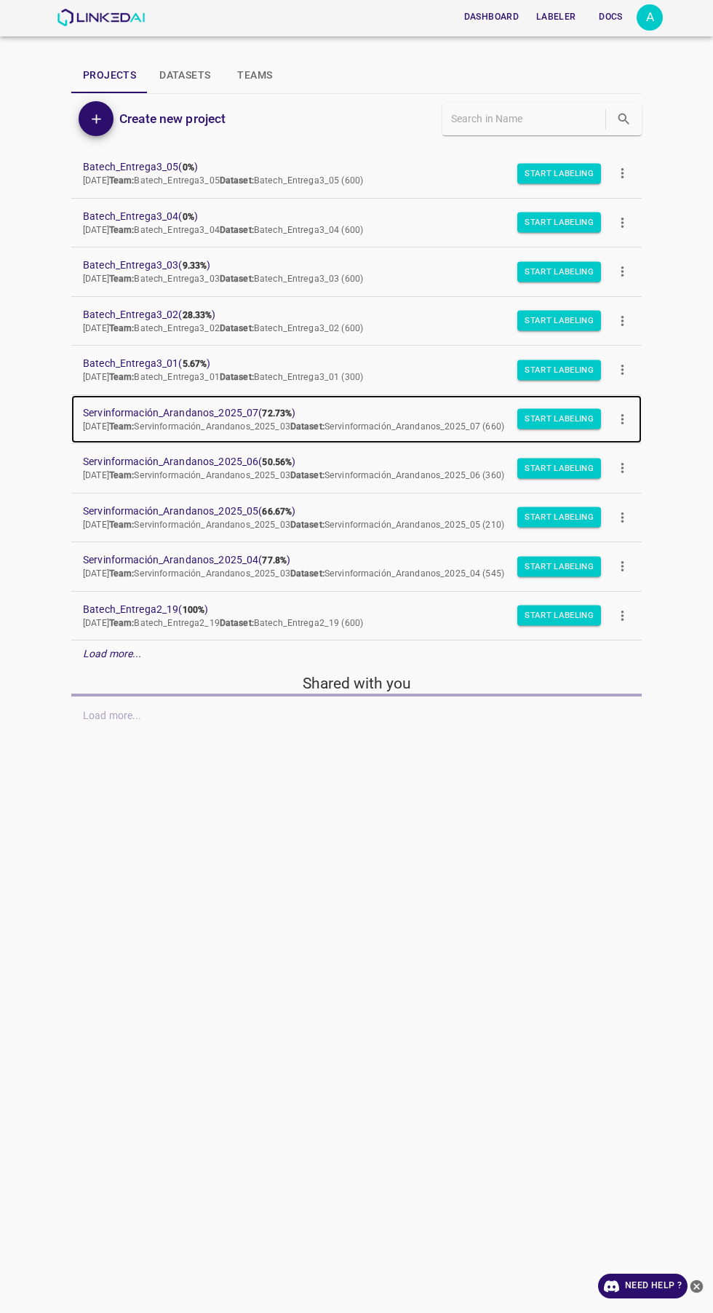
click at [247, 413] on span "Servinformación_Arandanos_2025_07 ( 72.73% )" at bounding box center [345, 412] width 524 height 15
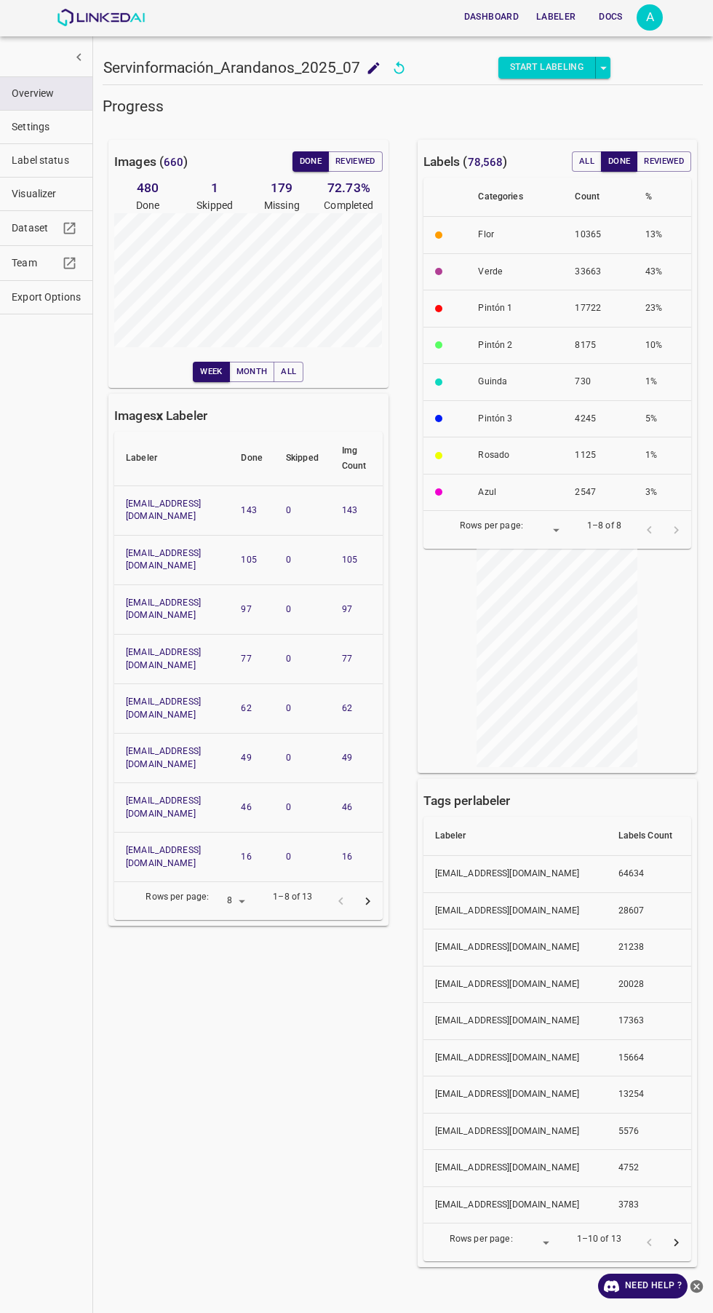
click at [44, 159] on span "Label status" at bounding box center [46, 160] width 69 height 15
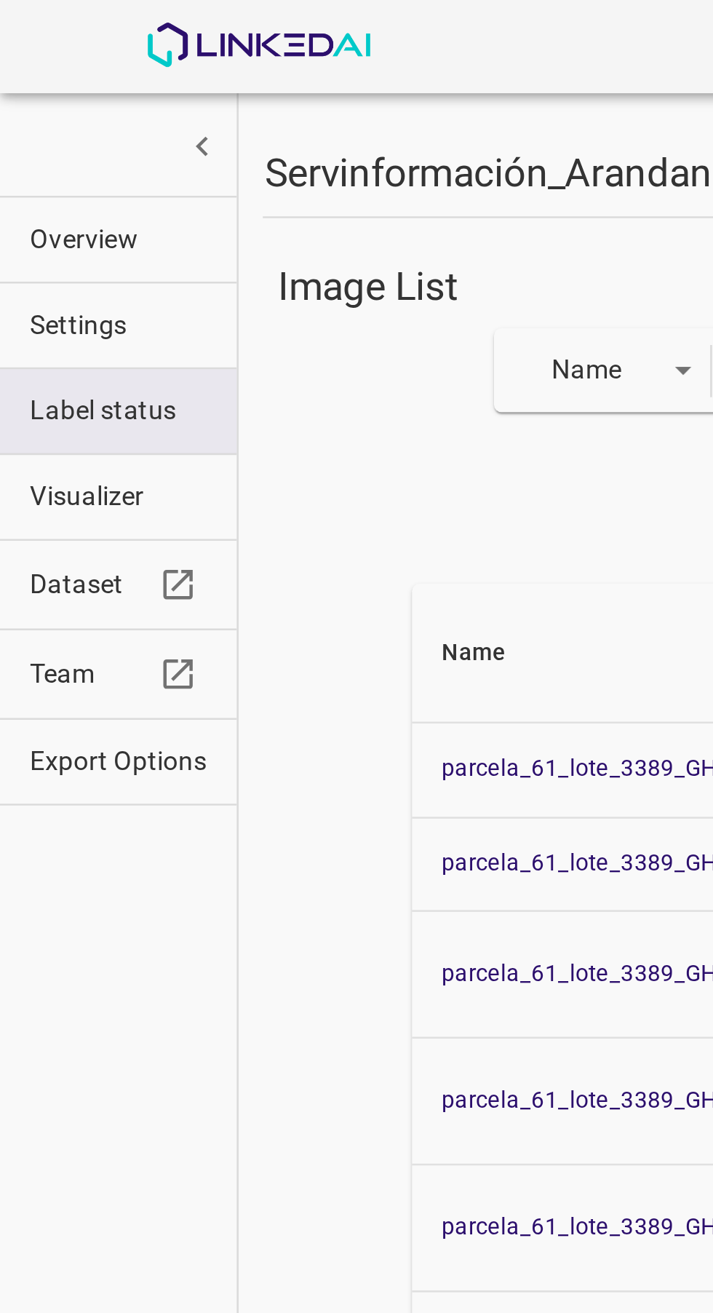
click at [244, 149] on body "Dashboard Labeler Docs A Servinformación_Arandanos_2025_07 Servinformación_Aran…" at bounding box center [356, 656] width 713 height 1313
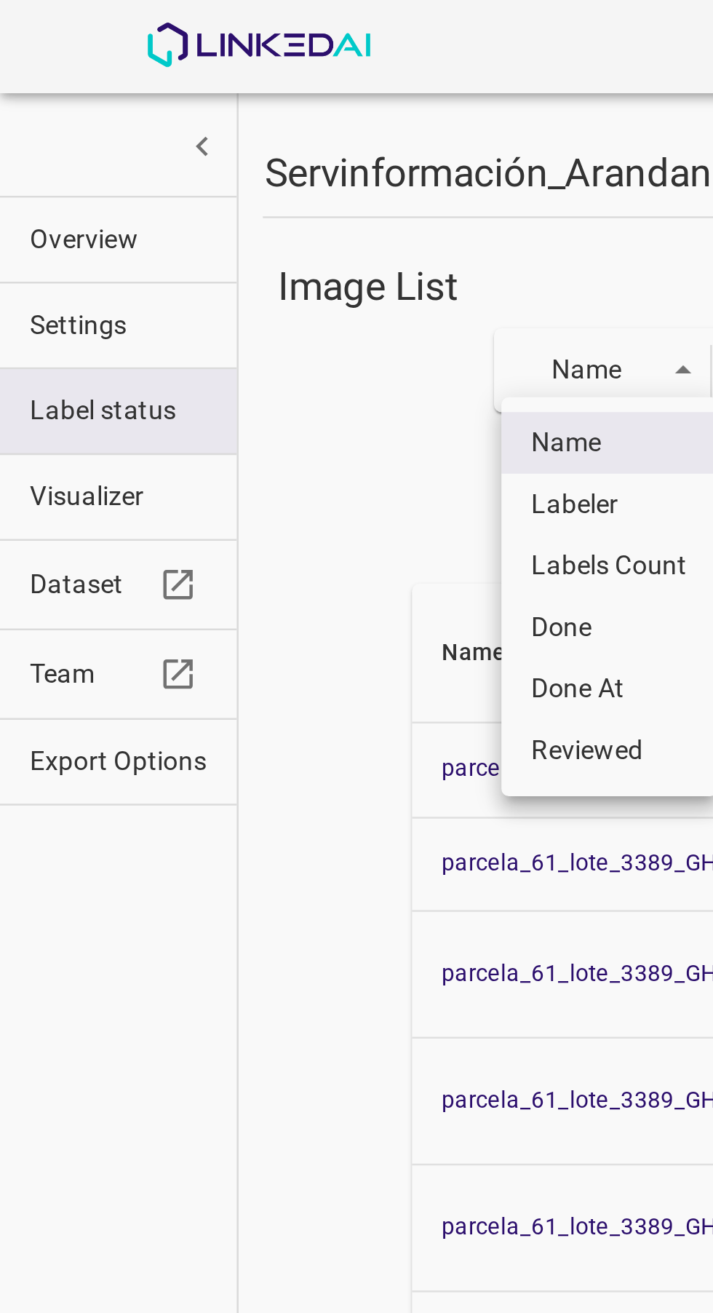
click at [238, 244] on li "Done" at bounding box center [238, 245] width 84 height 24
type input "done"
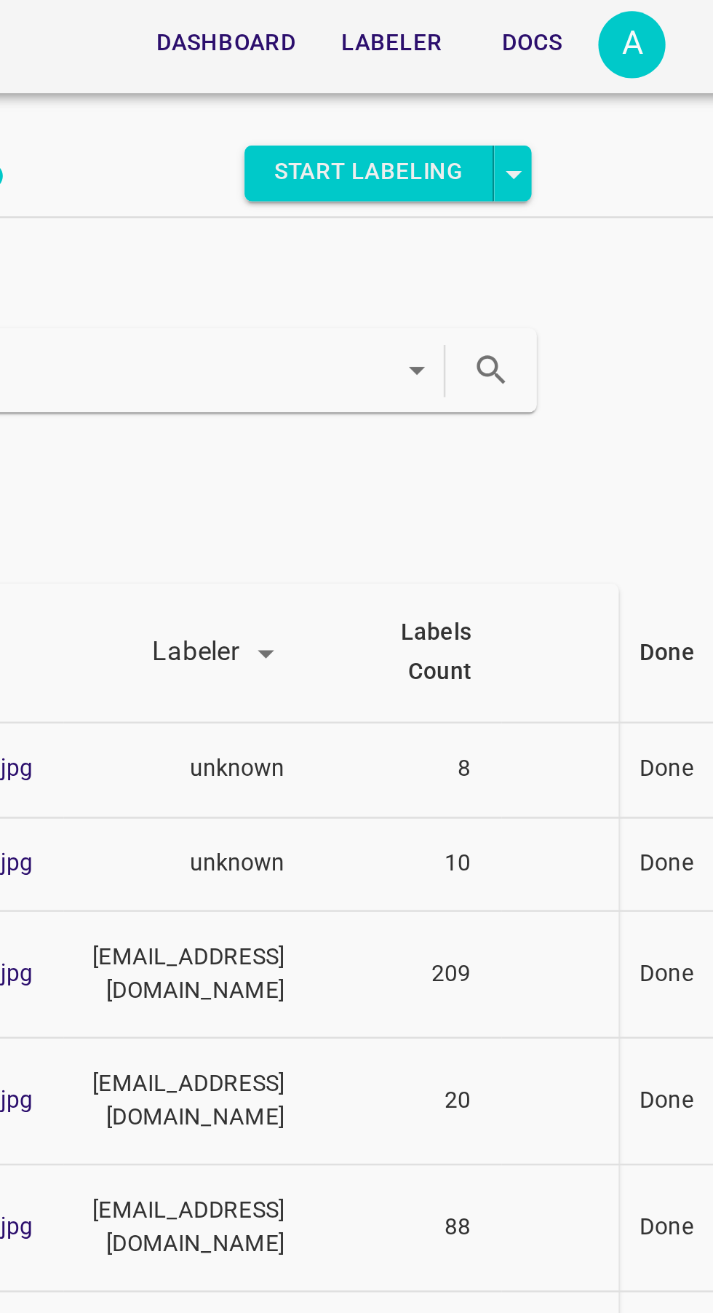
click at [609, 144] on button "search" at bounding box center [595, 145] width 30 height 30
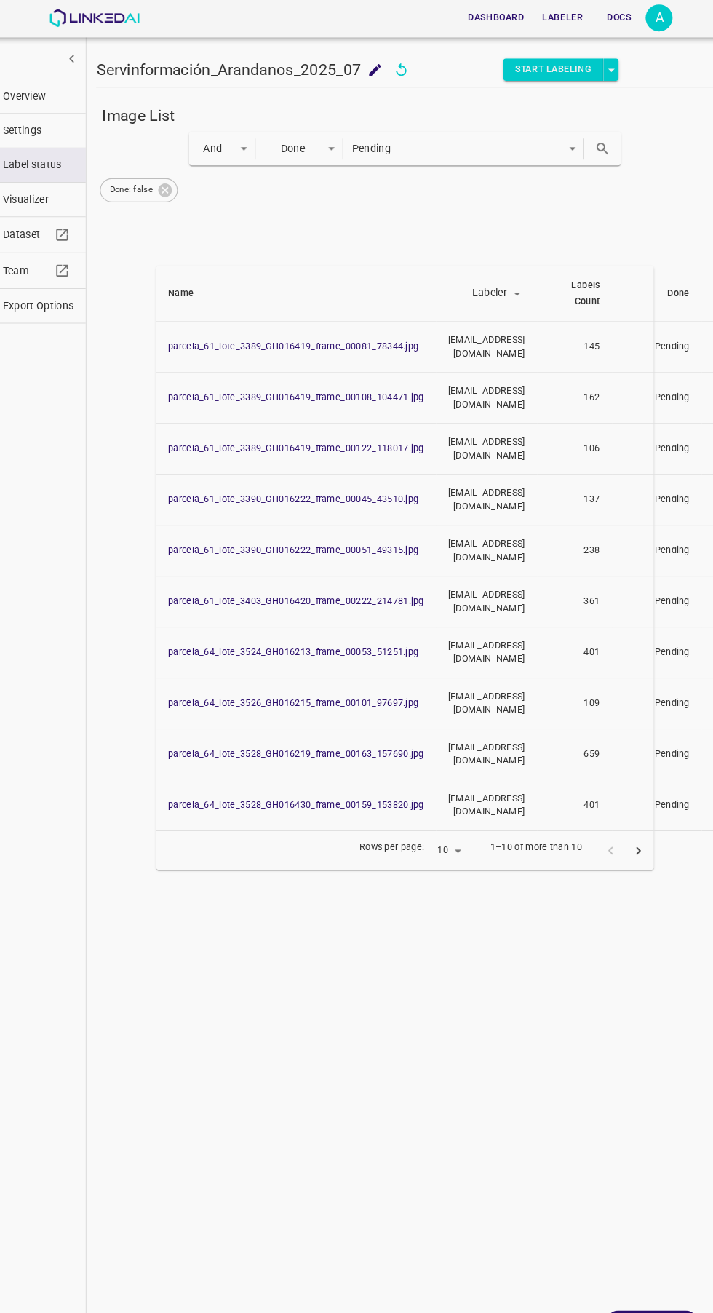
click at [629, 819] on icon "next page" at bounding box center [629, 826] width 15 height 15
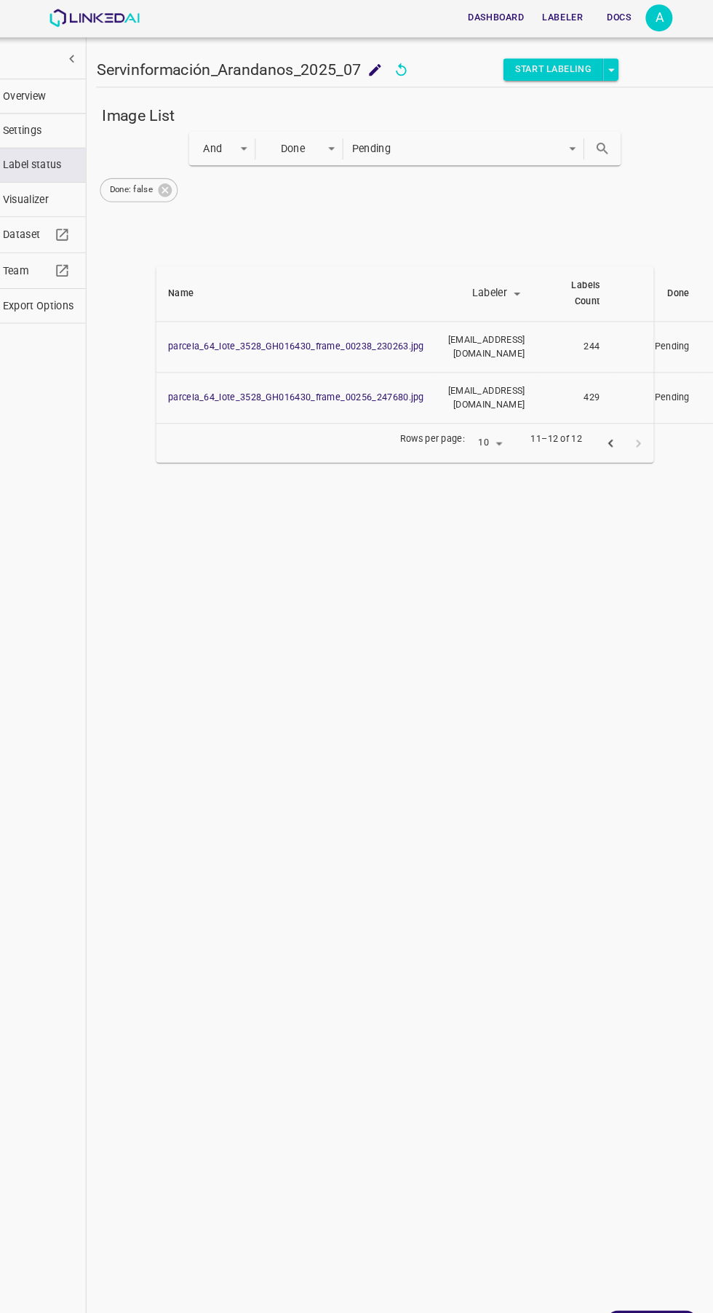
click at [596, 423] on icon "previous page" at bounding box center [602, 430] width 15 height 15
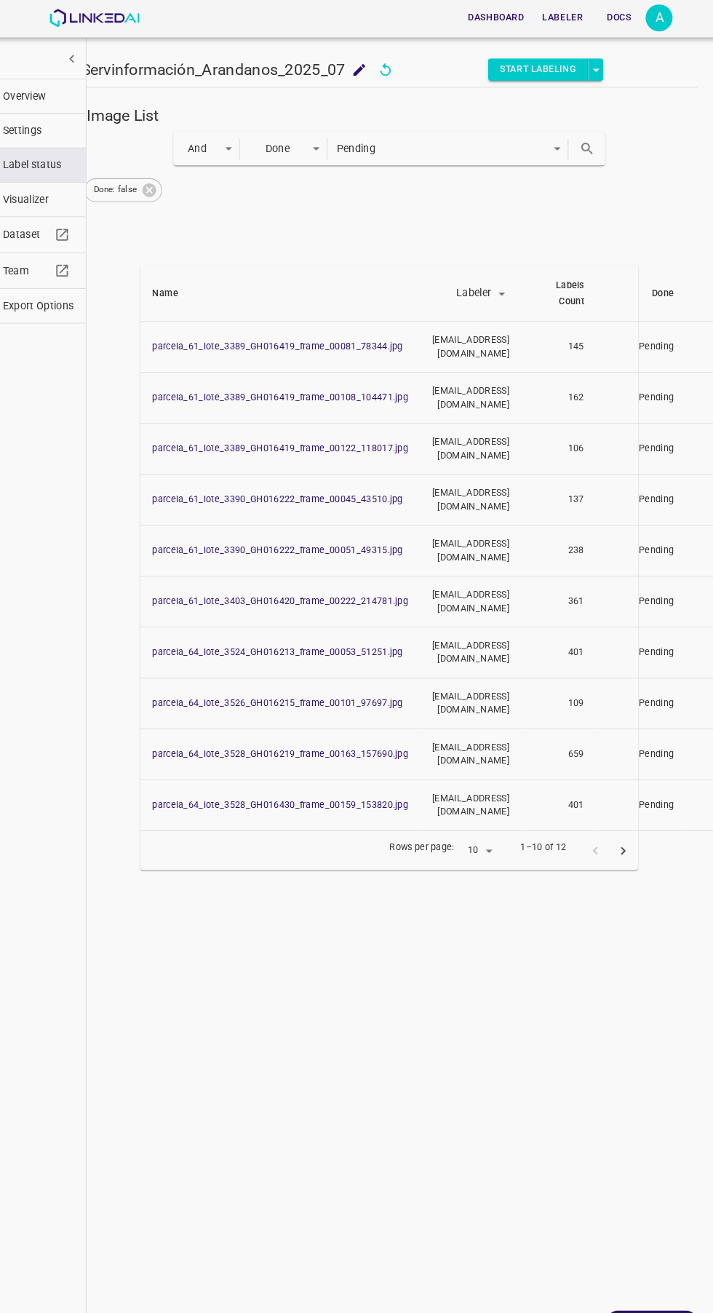
scroll to position [0, 15]
click at [615, 819] on icon "next page" at bounding box center [615, 826] width 15 height 15
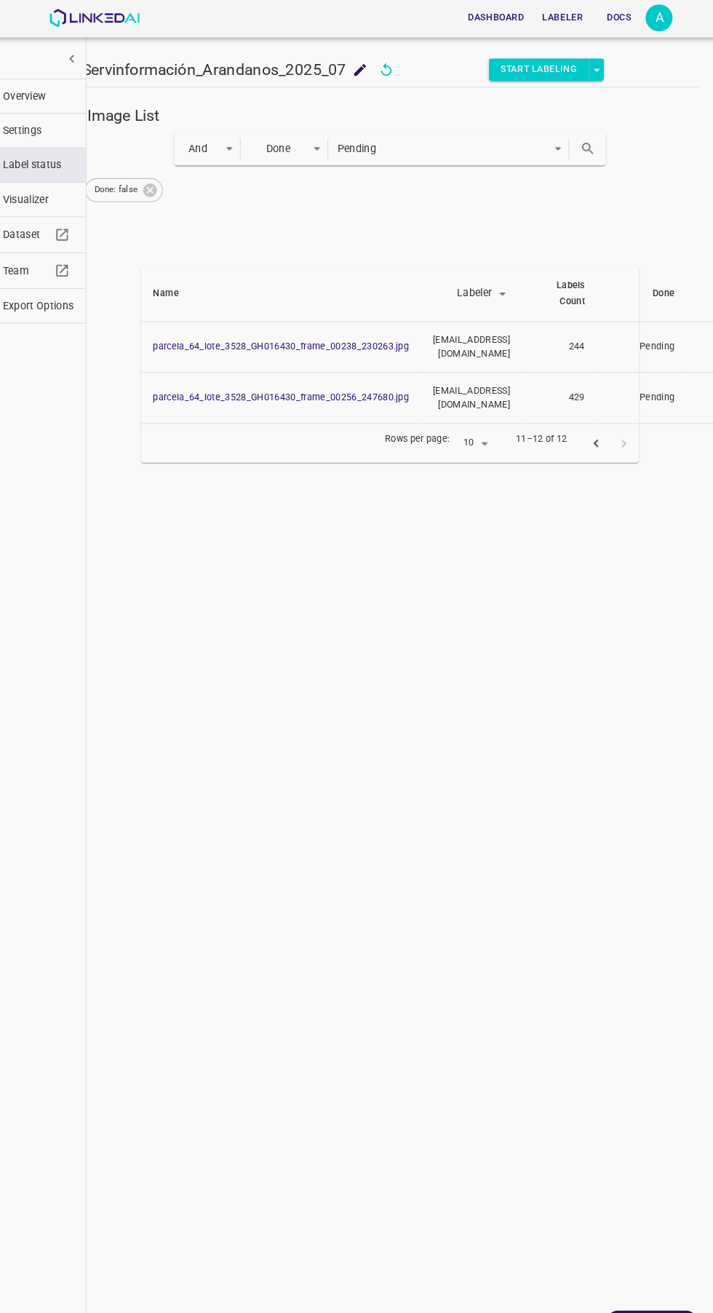
click at [588, 423] on icon "previous page" at bounding box center [588, 430] width 15 height 15
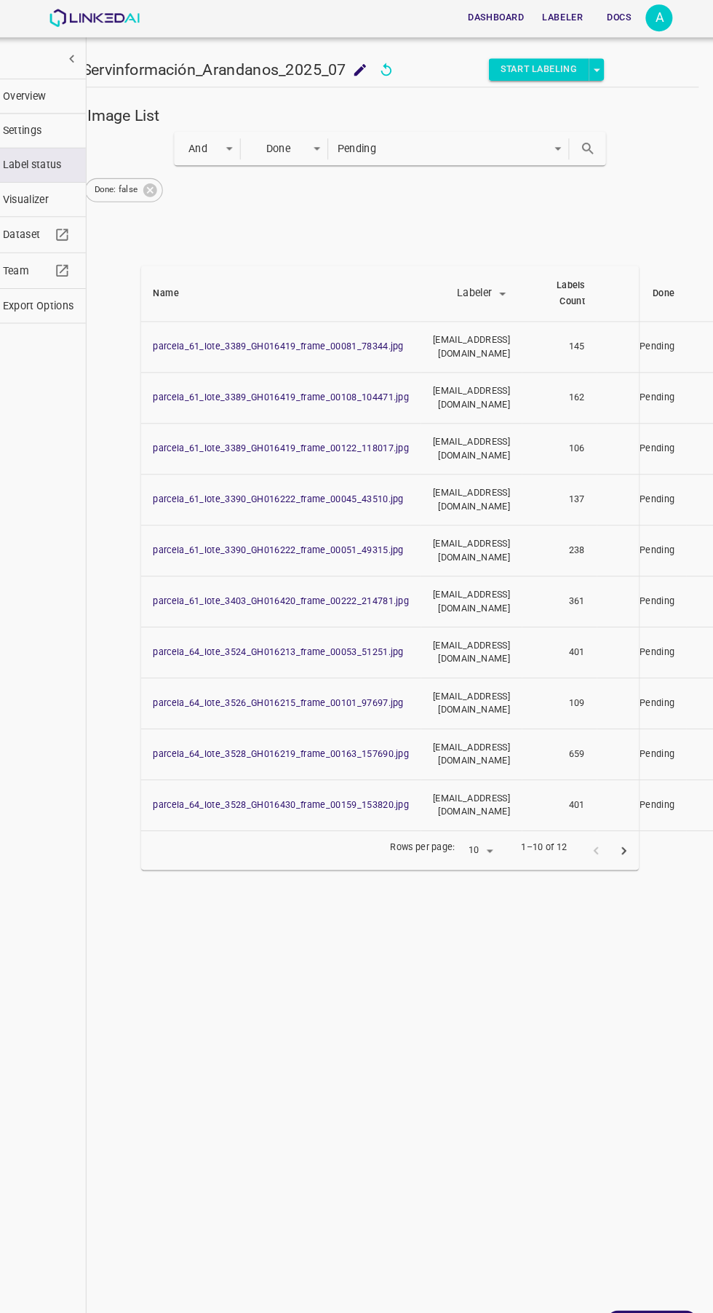
click at [608, 819] on icon "next page" at bounding box center [615, 826] width 15 height 15
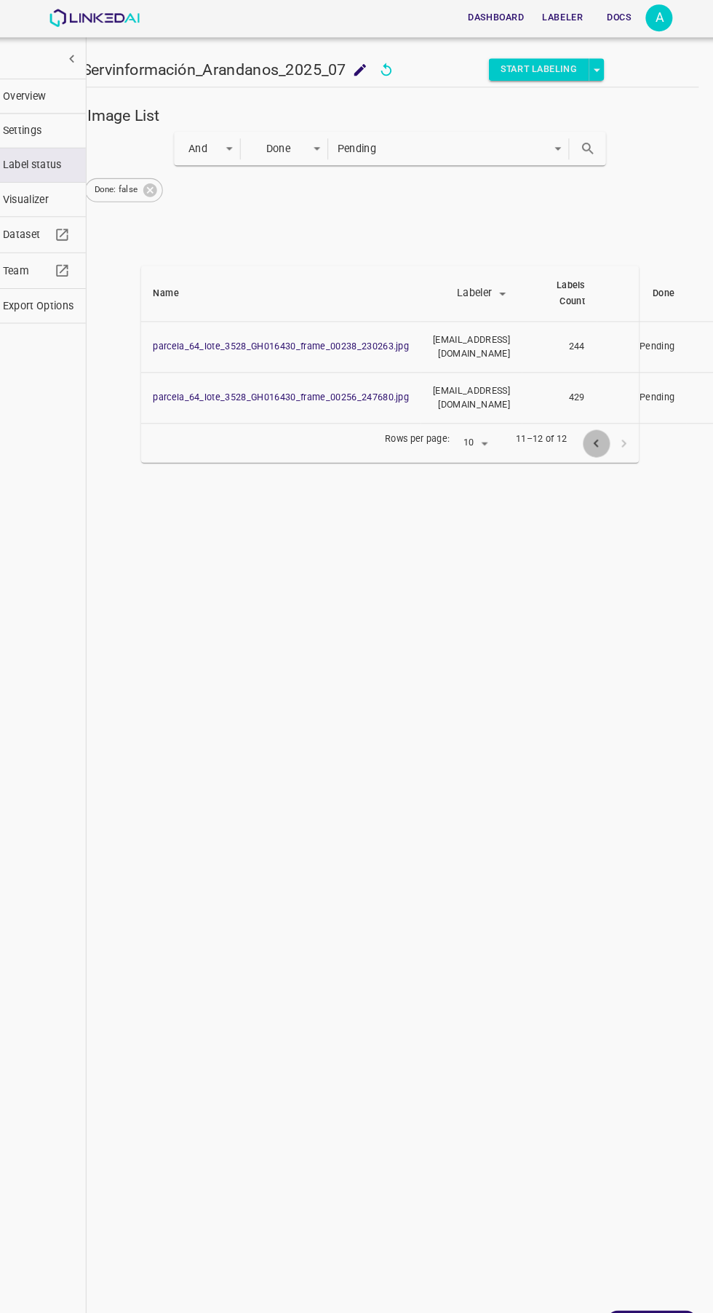
click at [588, 423] on icon "previous page" at bounding box center [588, 430] width 15 height 15
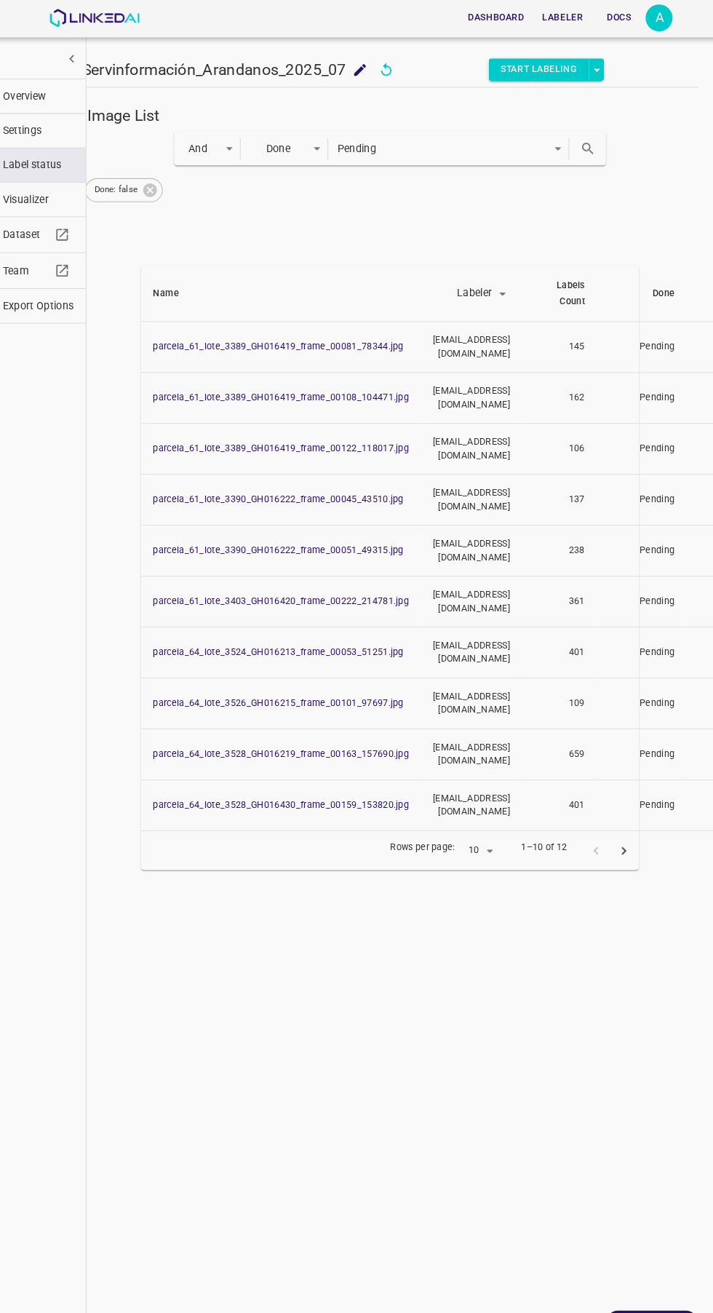
click at [615, 819] on icon "next page" at bounding box center [615, 826] width 15 height 15
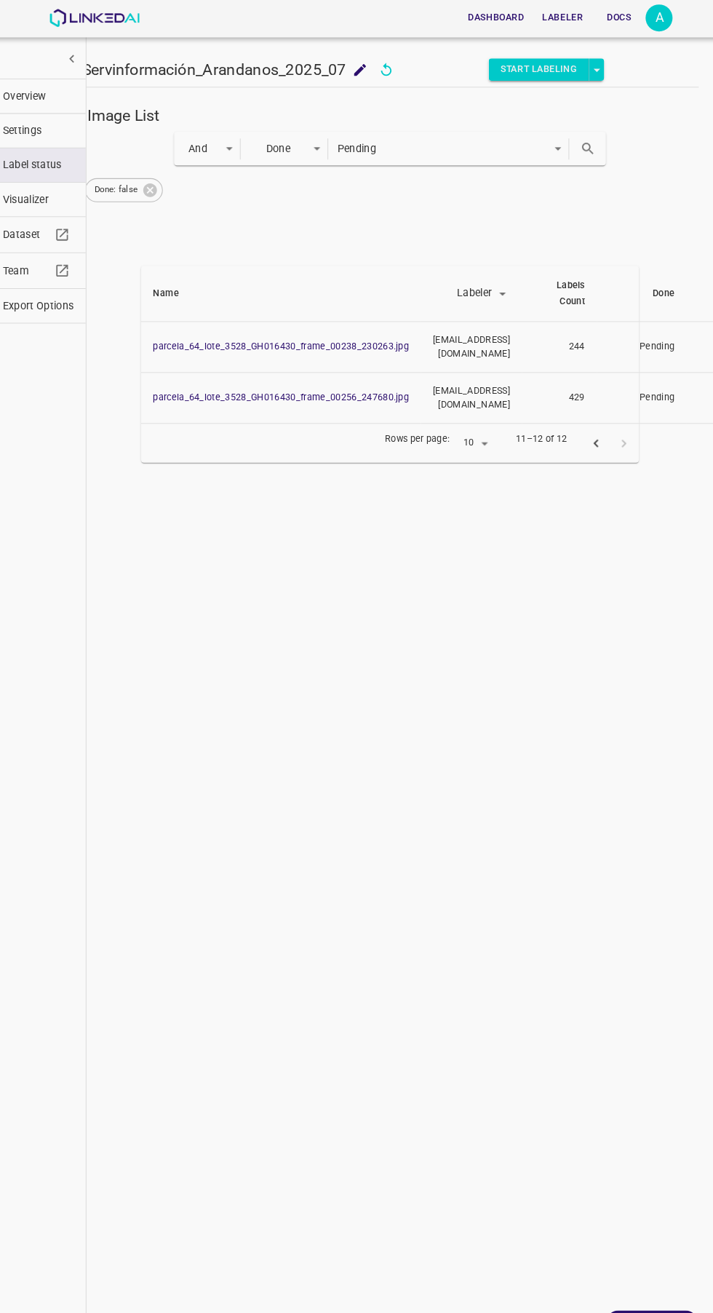
click at [578, 418] on button "previous page" at bounding box center [588, 431] width 27 height 27
